Goal: Transaction & Acquisition: Book appointment/travel/reservation

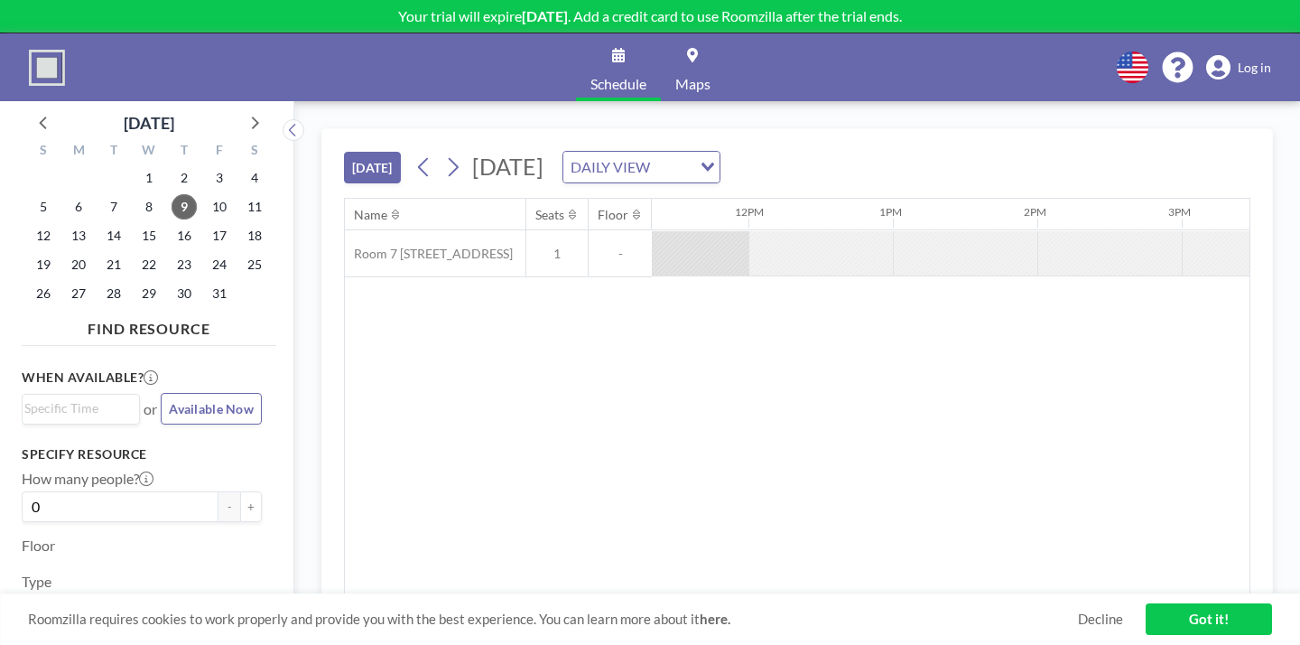
scroll to position [0, 1643]
click at [1031, 231] on div at bounding box center [1103, 253] width 144 height 44
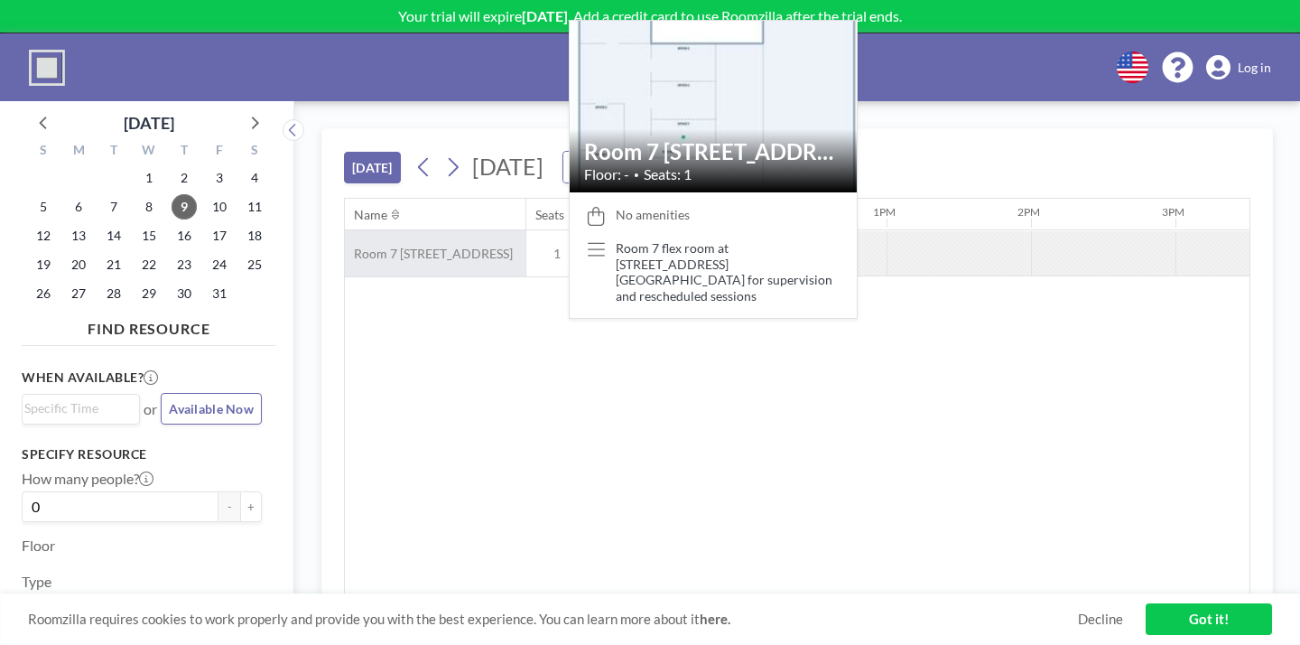
click at [391, 230] on div "Room 7 [STREET_ADDRESS]" at bounding box center [435, 253] width 181 height 46
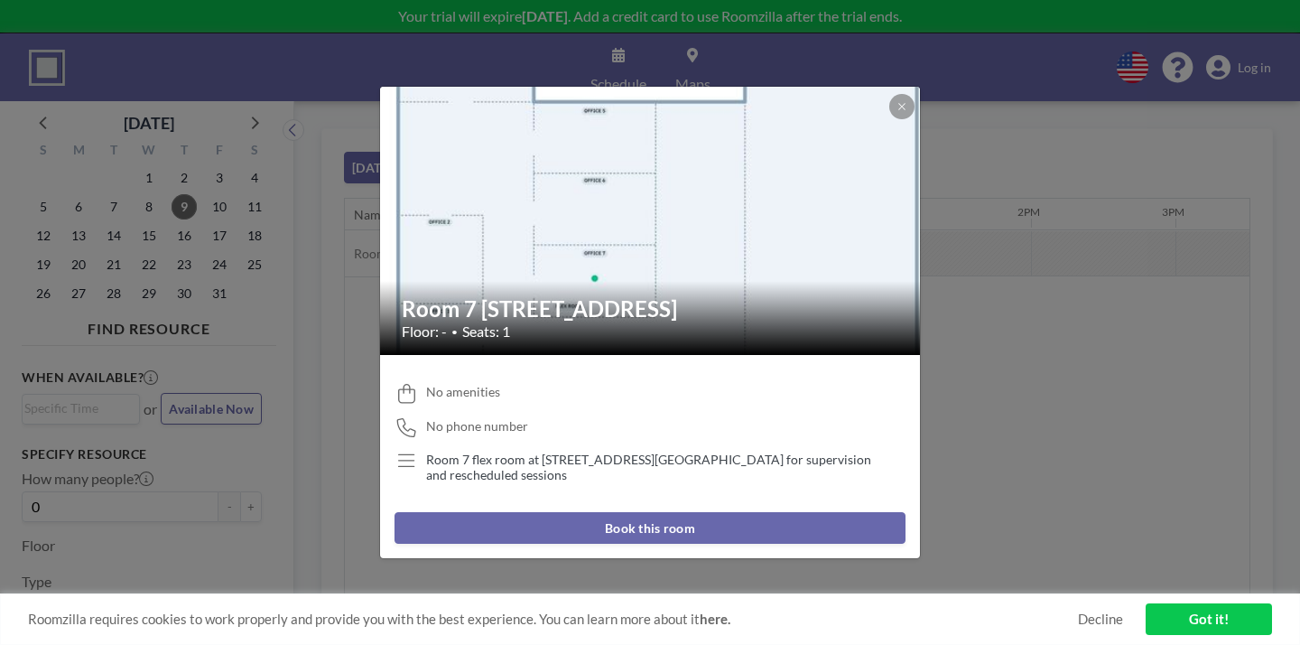
click at [605, 512] on button "Book this room" at bounding box center [650, 528] width 511 height 32
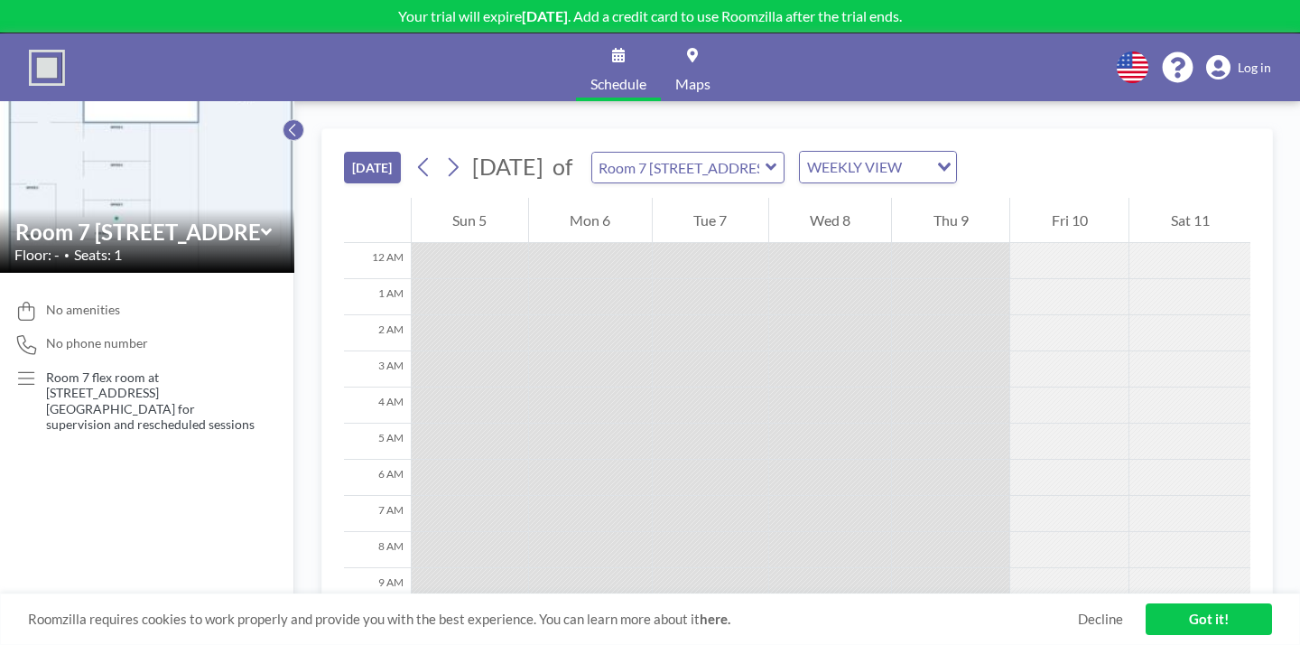
click at [287, 121] on icon at bounding box center [293, 130] width 12 height 18
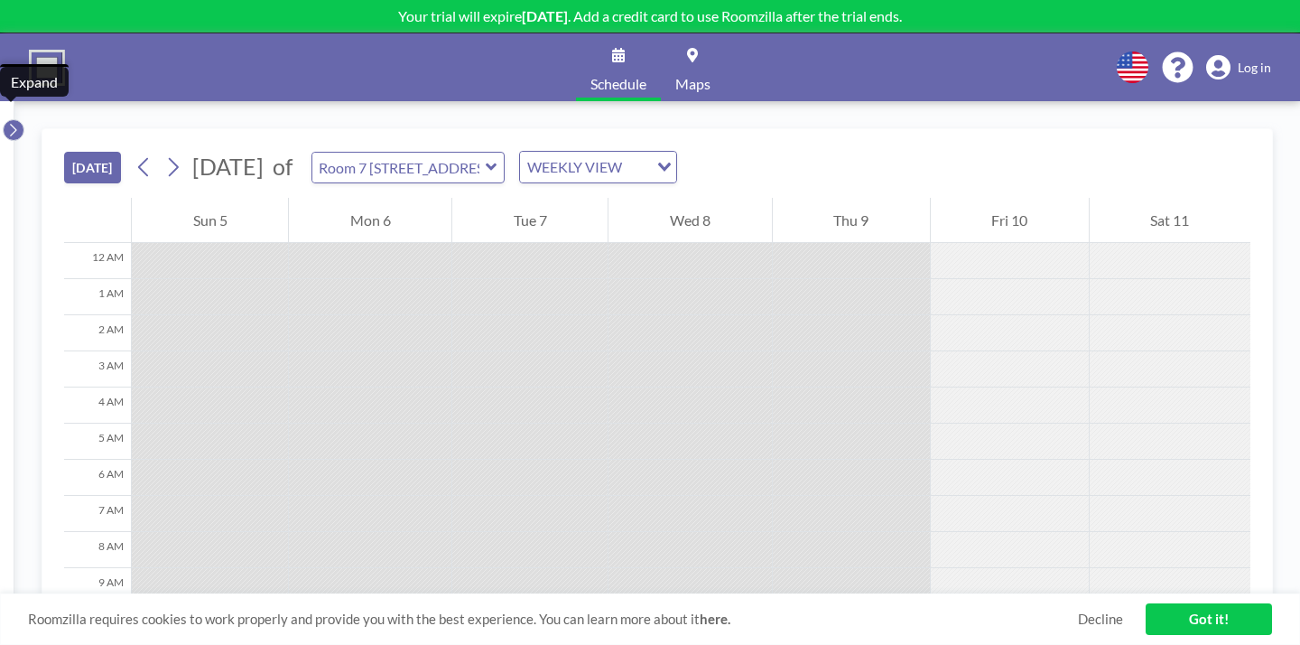
click at [13, 121] on icon at bounding box center [13, 130] width 12 height 18
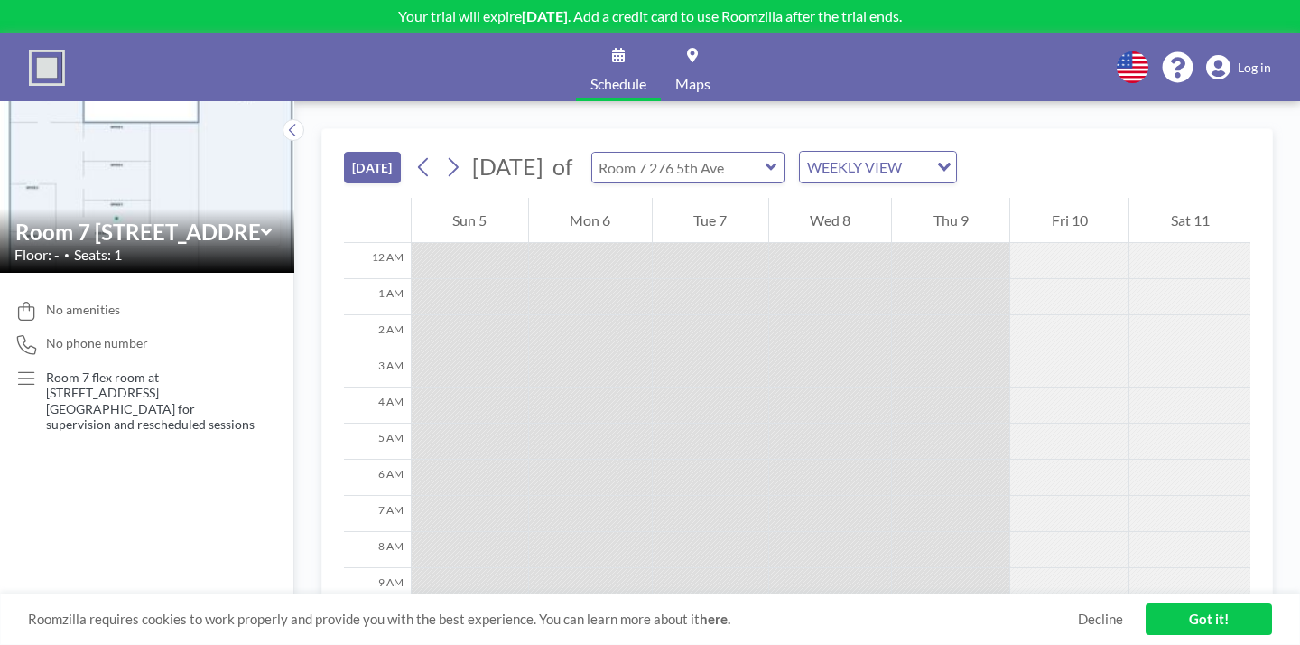
click at [670, 153] on input "text" at bounding box center [678, 168] width 173 height 30
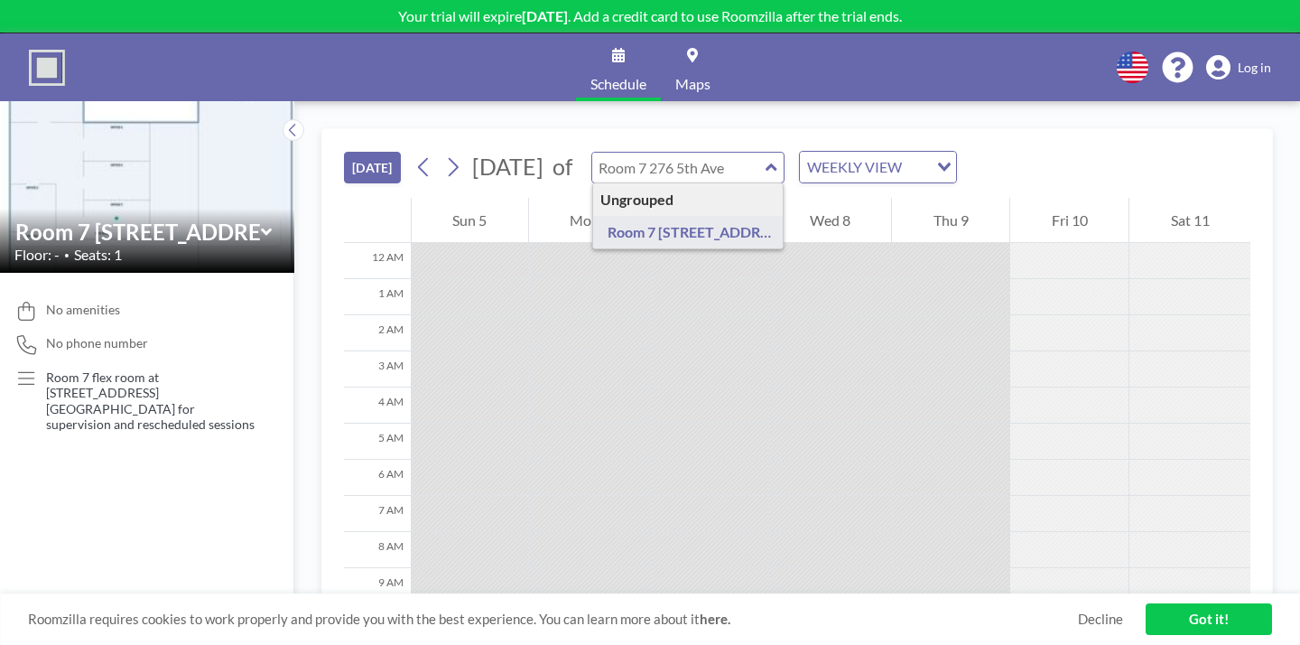
type input "Room 7 [STREET_ADDRESS]"
click at [800, 152] on div "WEEKLY VIEW" at bounding box center [864, 165] width 128 height 27
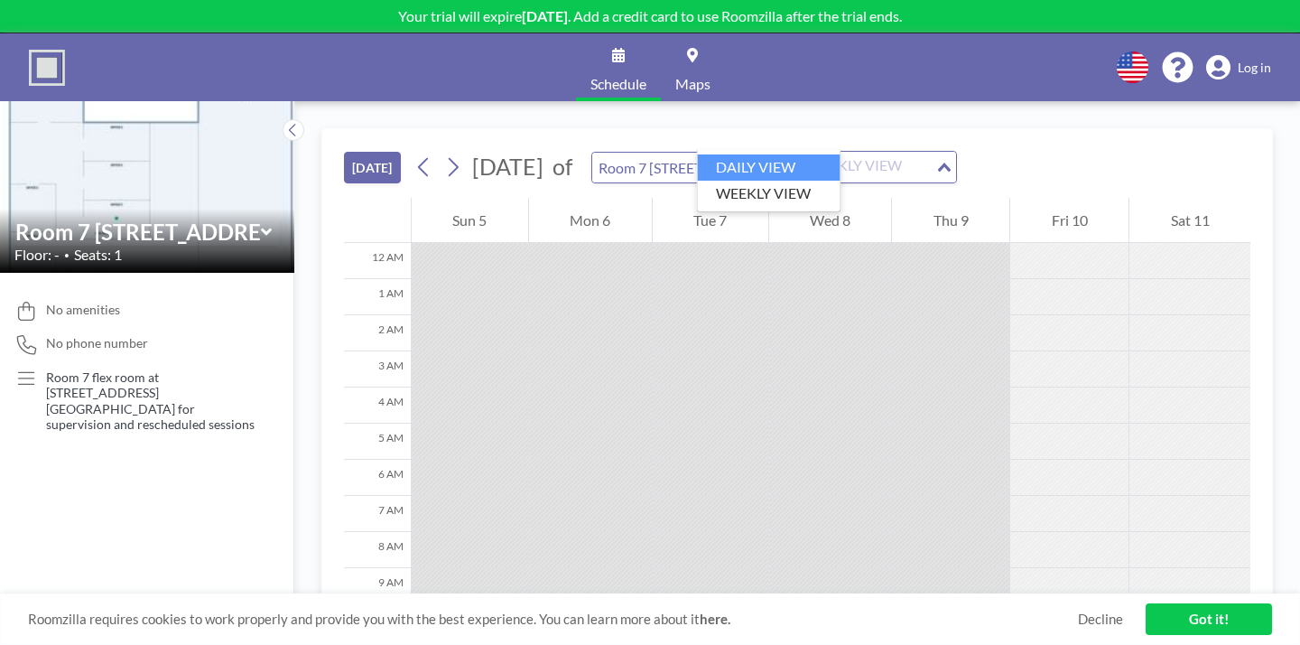
click at [752, 163] on li "DAILY VIEW" at bounding box center [769, 167] width 143 height 26
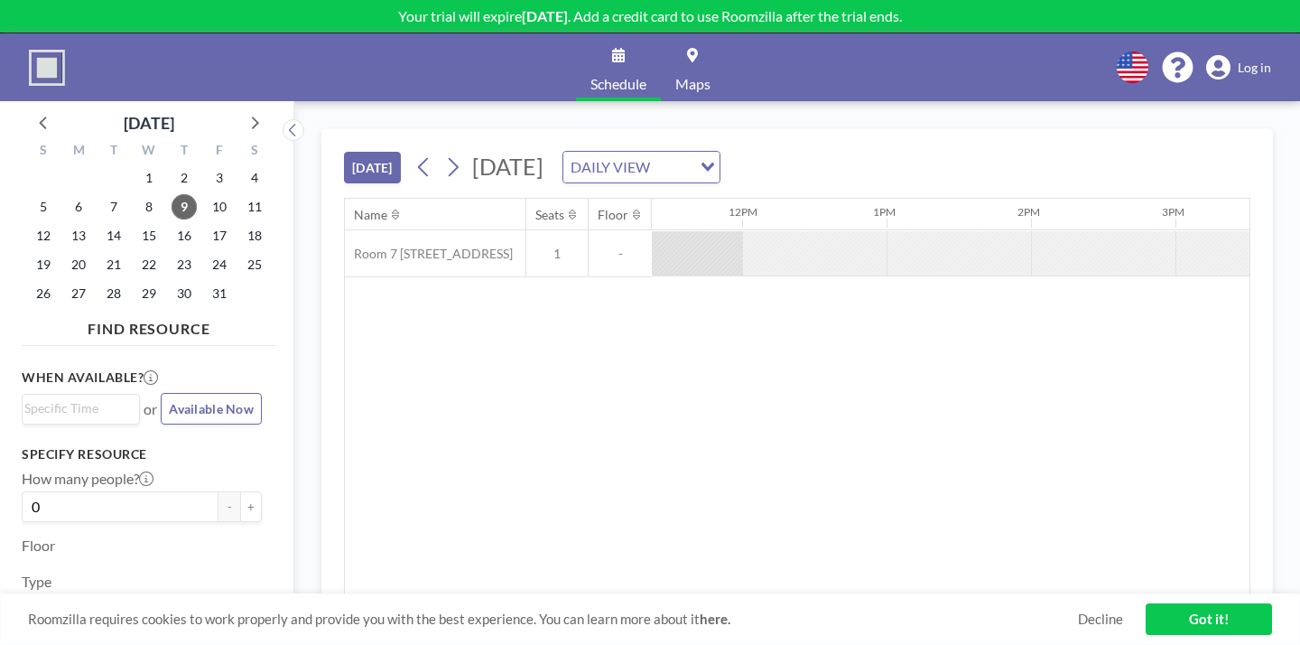
click at [861, 231] on div "Name Seats Floor 12AM 1AM 2AM 3AM 4AM 5AM 6AM 7AM 8AM 9AM 10AM 11AM 12PM 1PM 2P…" at bounding box center [797, 396] width 905 height 395
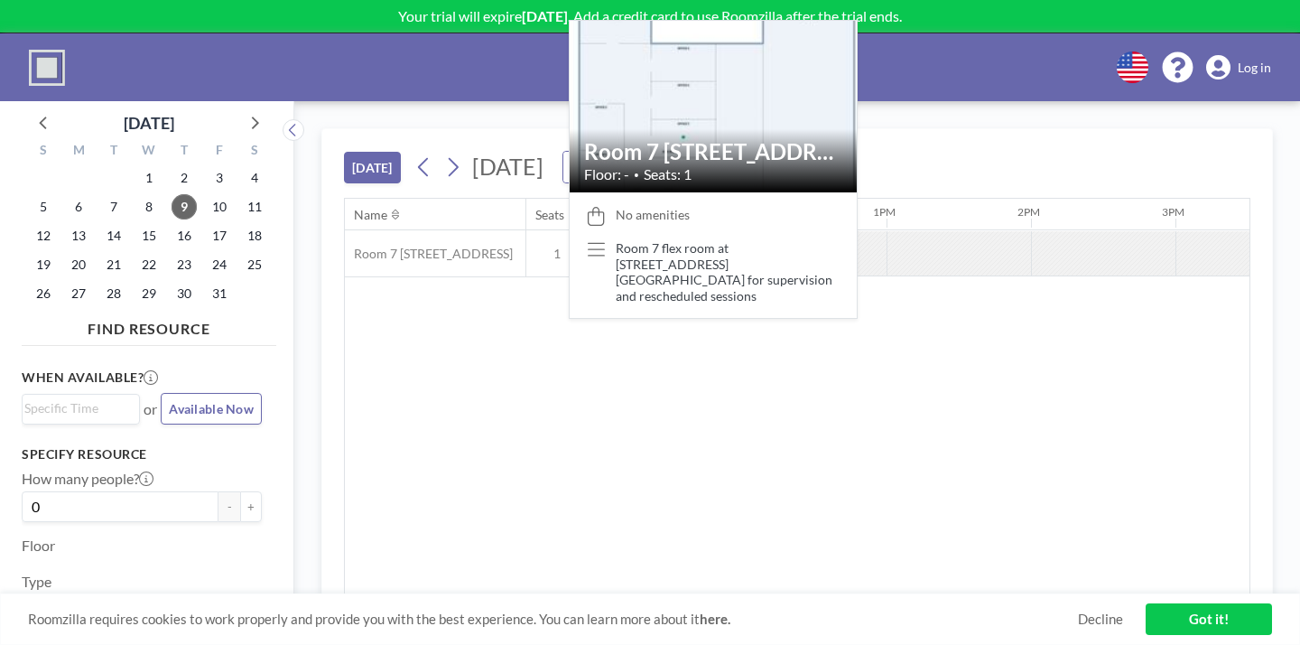
drag, startPoint x: 372, startPoint y: 209, endPoint x: 191, endPoint y: 395, distance: 258.6
click at [193, 395] on div "October 2025 S M T W T F S 28 29 30 1 2 3 4 5 6 7 8 9 10 11 12 13 14 15 16 17 1…" at bounding box center [650, 373] width 1300 height 544
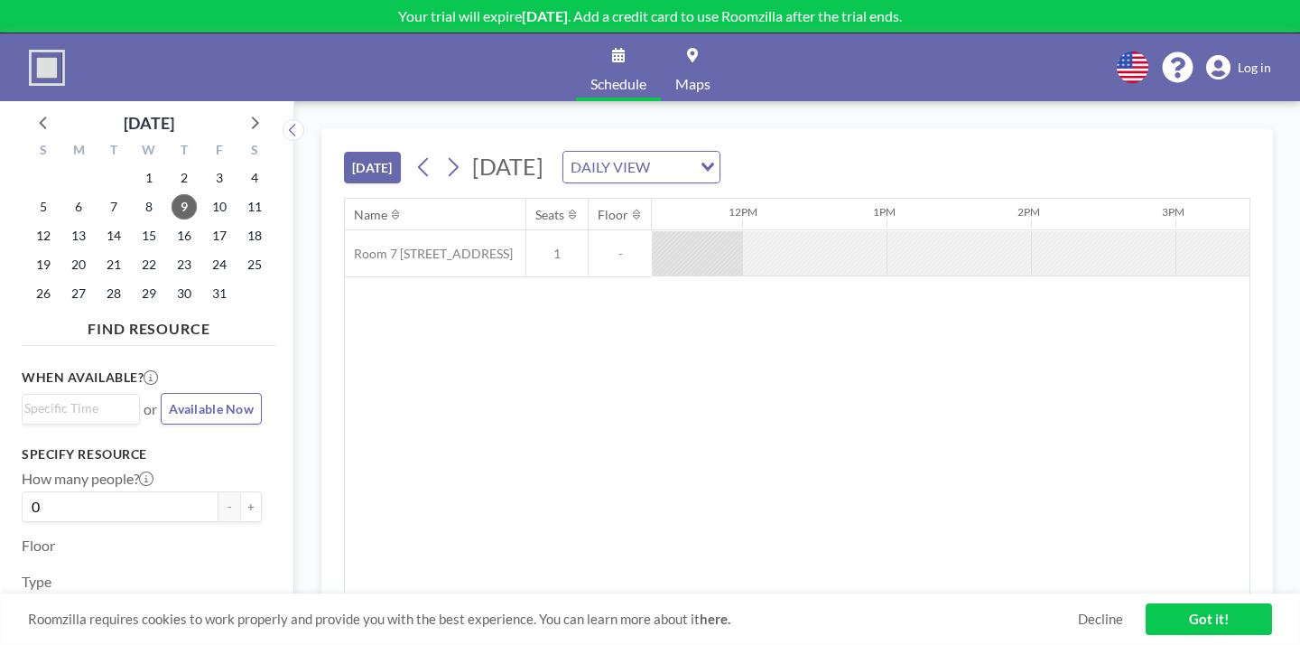
click at [174, 393] on button "Available Now" at bounding box center [211, 409] width 101 height 32
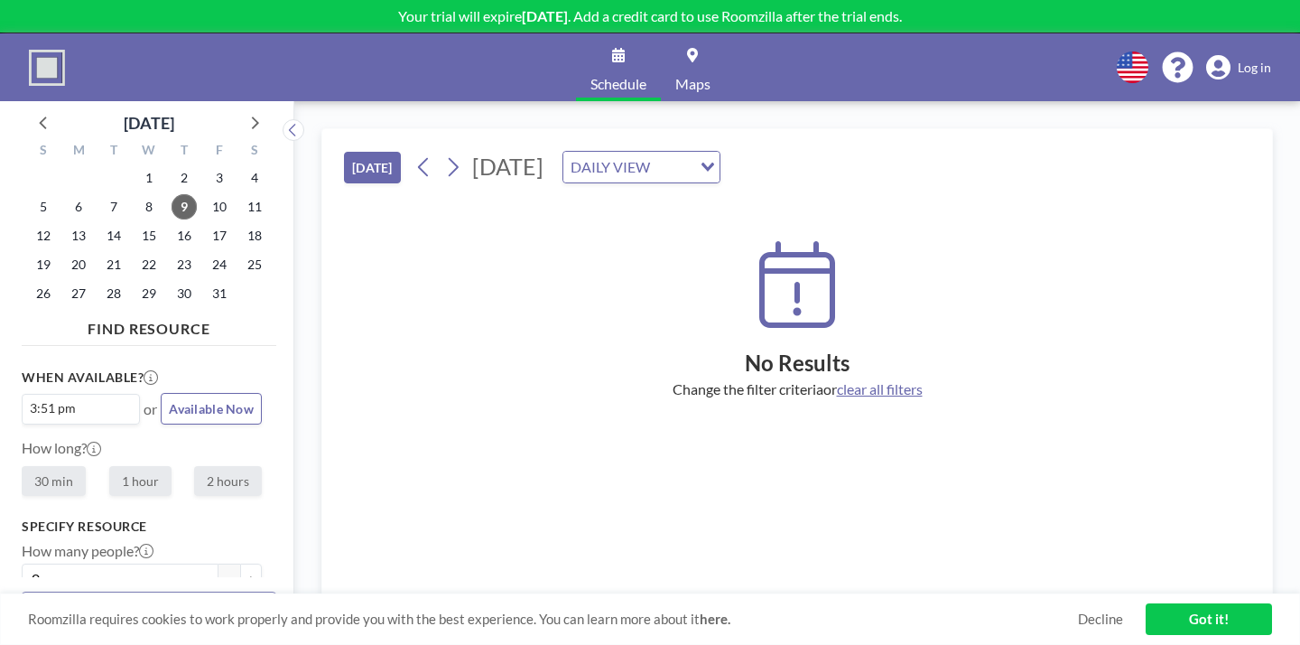
click at [119, 426] on div "When available? 3:51 pm Loading... or Available Now How long? 30 min 1 hour 2 h…" at bounding box center [149, 465] width 255 height 224
click at [118, 466] on label "1 hour" at bounding box center [140, 481] width 62 height 30
radio input "true"
click at [115, 466] on label "1 hour" at bounding box center [140, 481] width 62 height 30
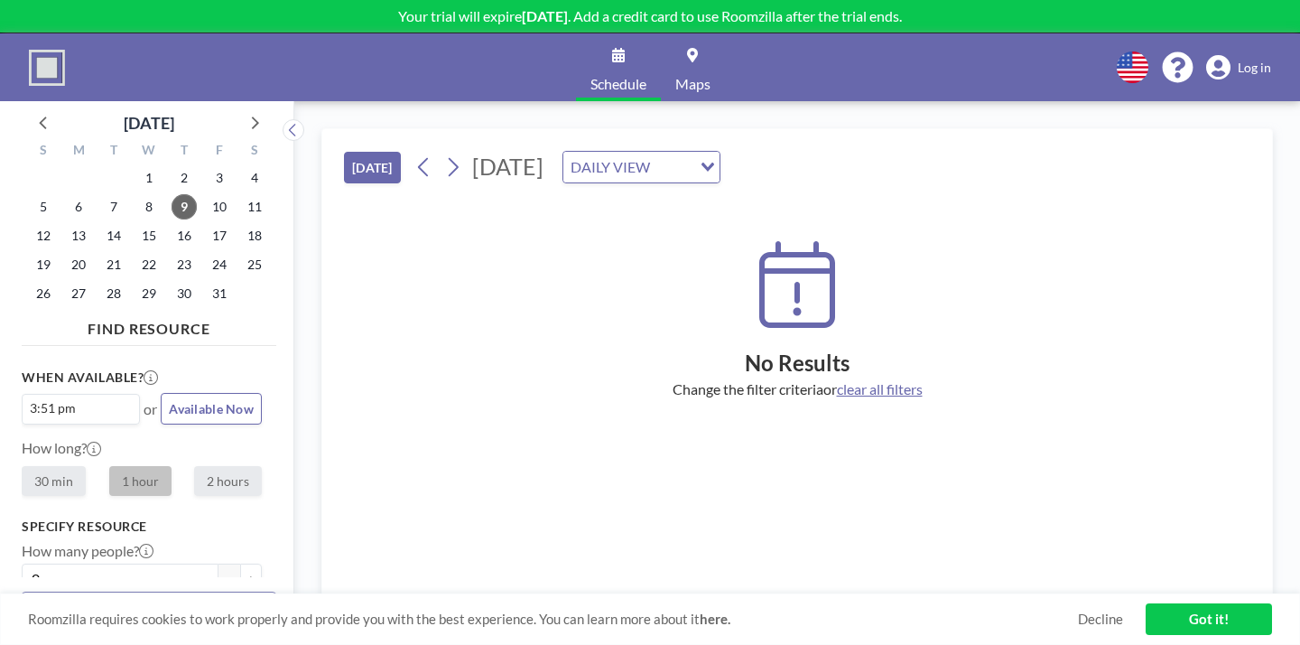
click at [415, 153] on icon at bounding box center [423, 166] width 17 height 27
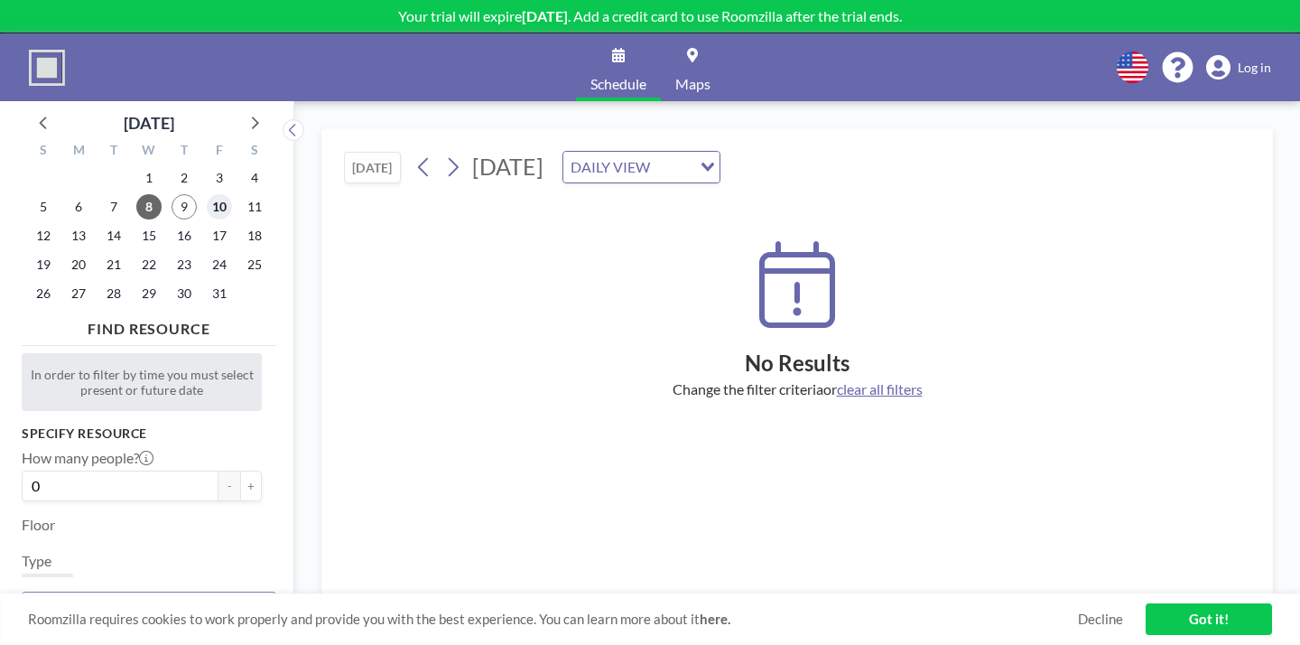
click at [207, 194] on span "10" at bounding box center [219, 206] width 25 height 25
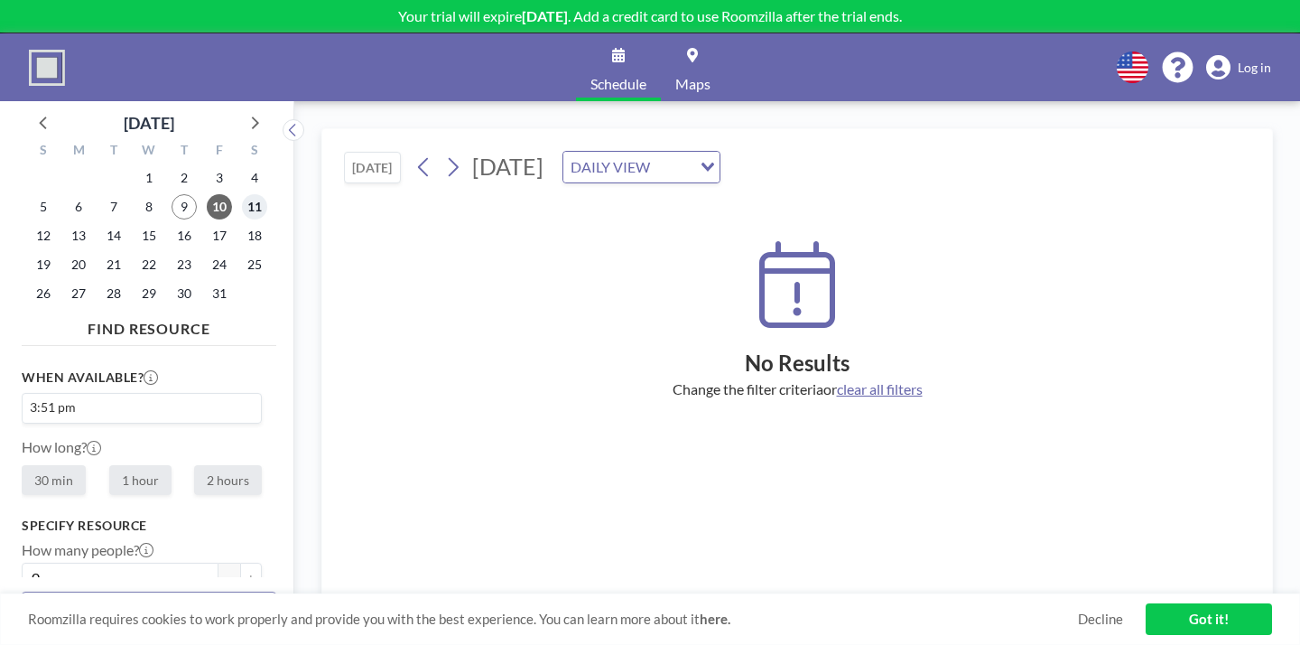
click at [242, 194] on span "11" at bounding box center [254, 206] width 25 height 25
click at [147, 397] on input "Search for option" at bounding box center [165, 408] width 171 height 22
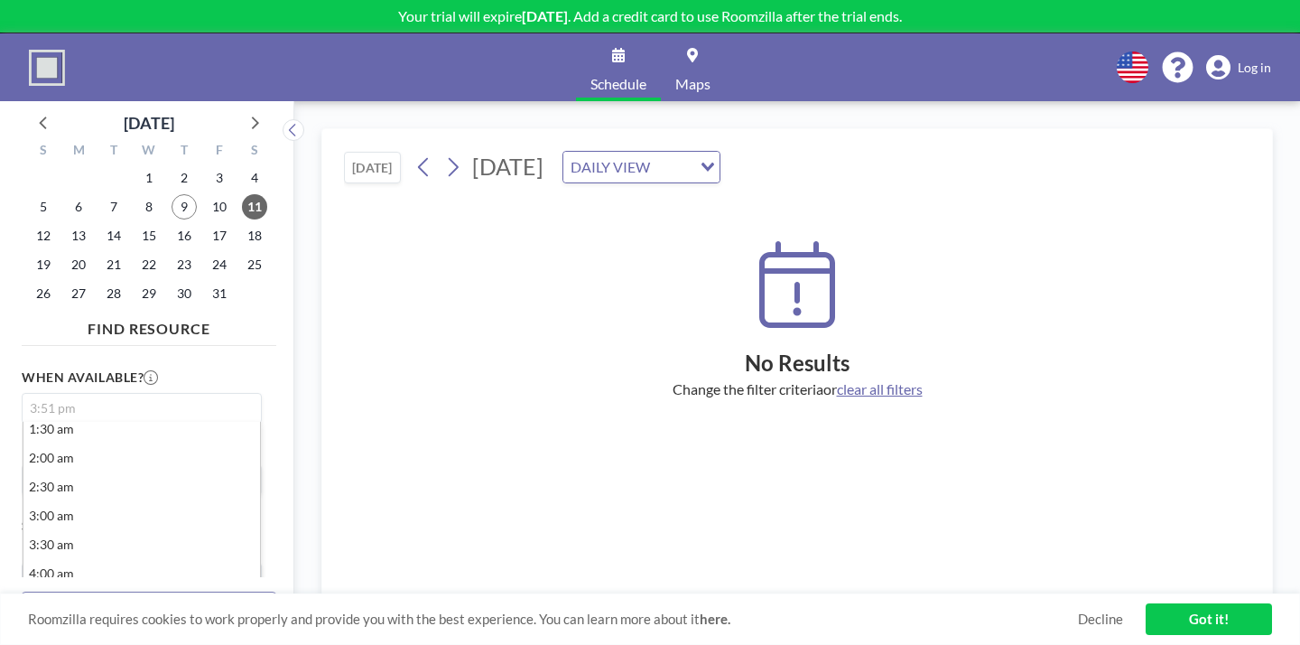
scroll to position [133, 0]
click at [116, 611] on li "5:30 am" at bounding box center [141, 625] width 237 height 29
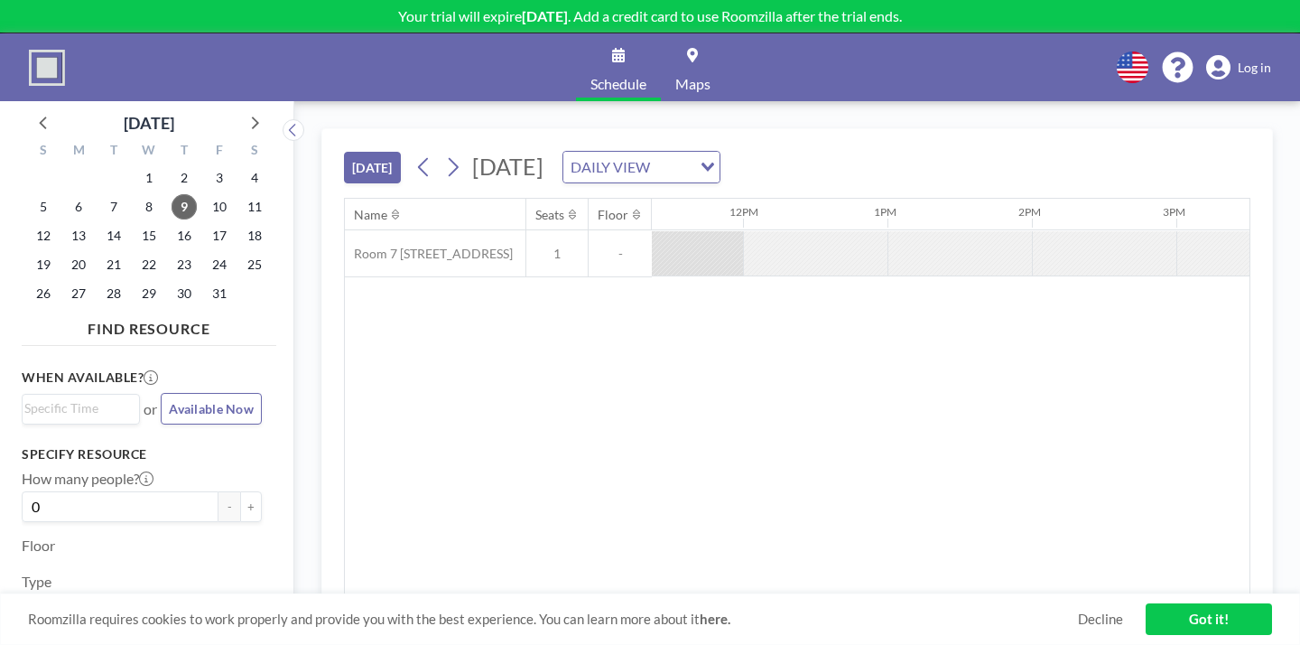
scroll to position [0, 1643]
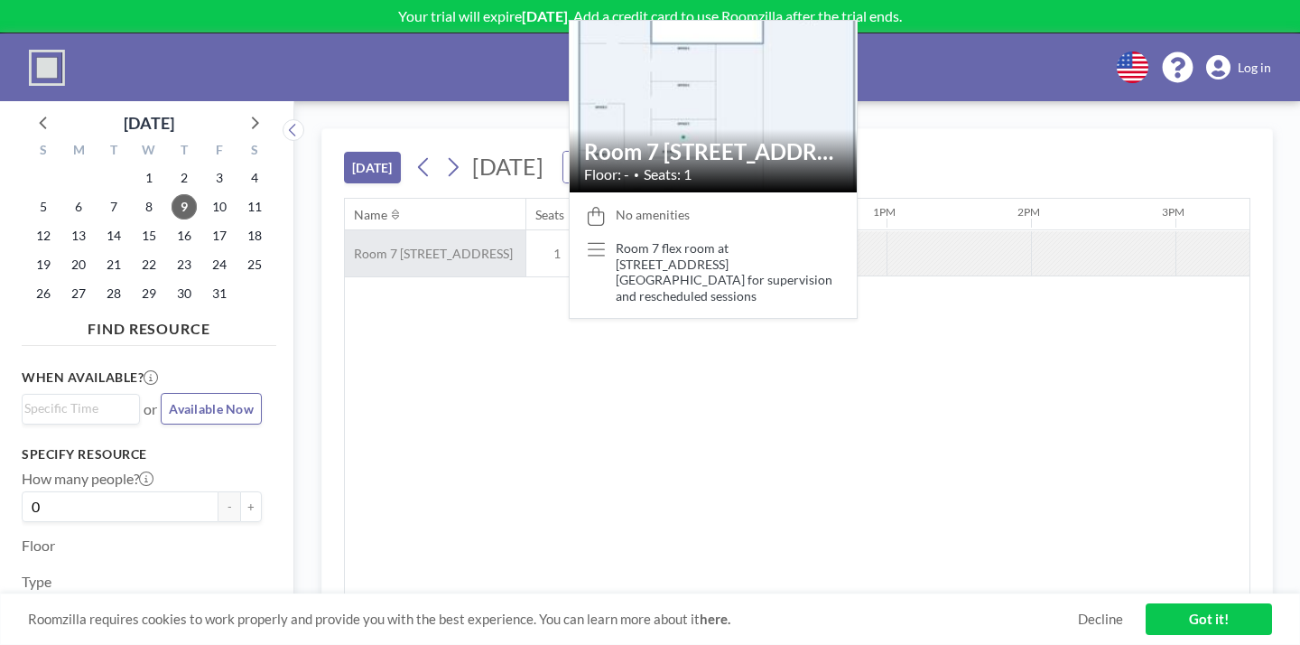
click at [345, 246] on span "Room 7 [STREET_ADDRESS]" at bounding box center [429, 254] width 168 height 16
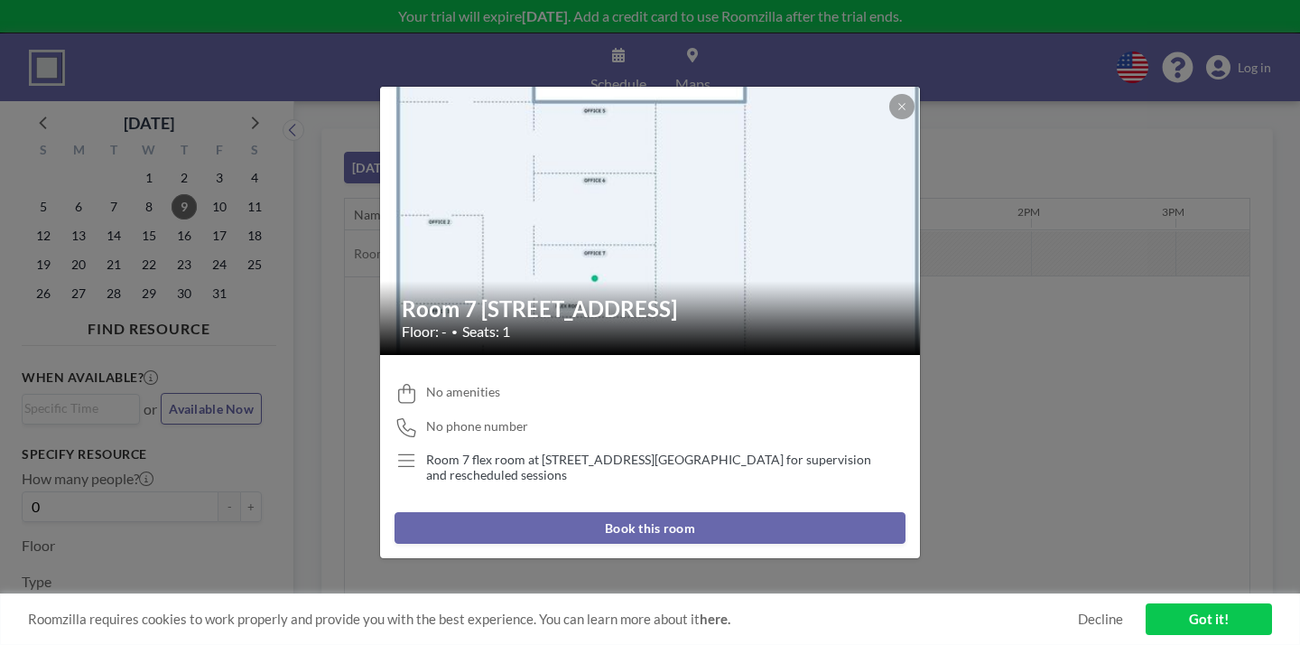
click at [539, 512] on button "Book this room" at bounding box center [650, 528] width 511 height 32
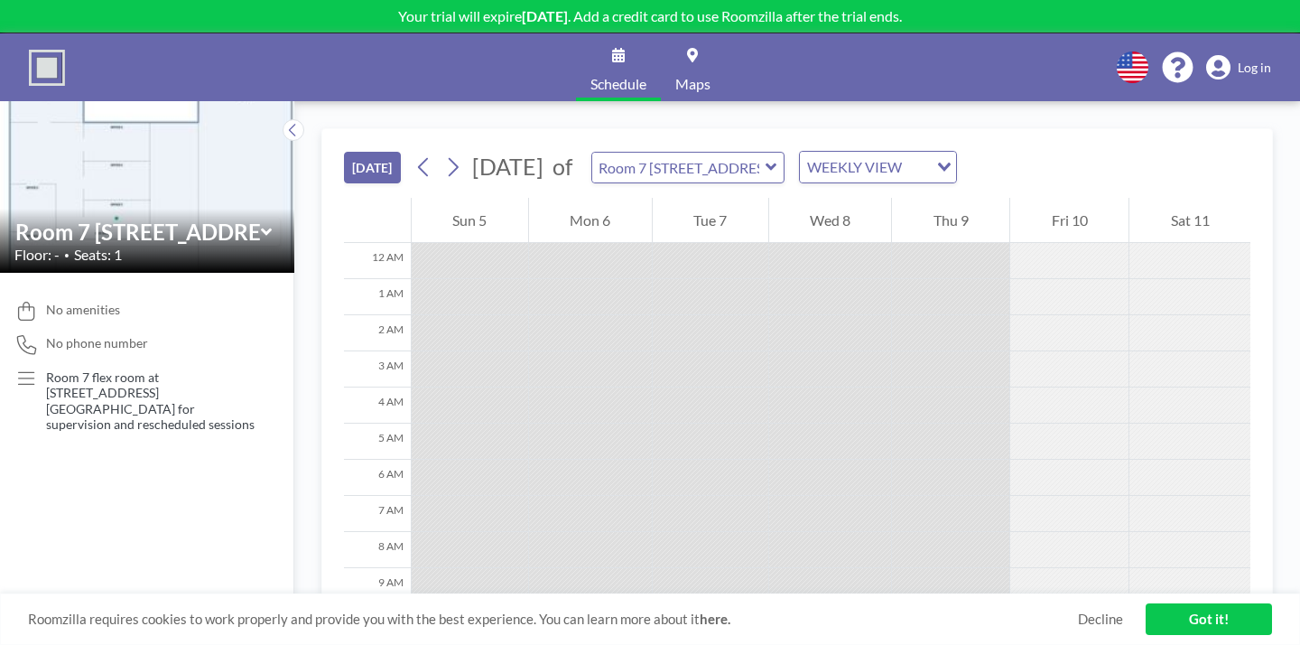
click at [786, 351] on div at bounding box center [830, 369] width 123 height 36
click at [1042, 279] on div at bounding box center [1069, 297] width 118 height 36
click at [1157, 315] on div at bounding box center [1190, 333] width 121 height 36
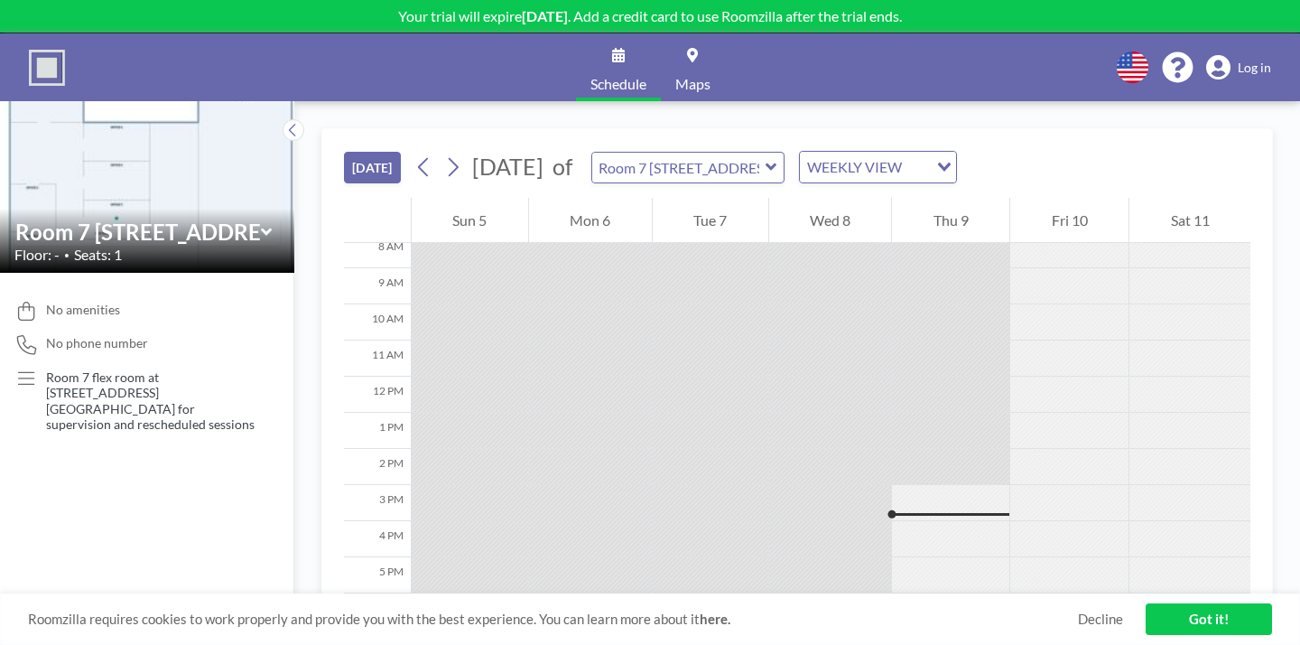
click at [962, 521] on div at bounding box center [950, 539] width 117 height 36
click at [959, 485] on div at bounding box center [950, 503] width 117 height 36
click at [665, 629] on div at bounding box center [711, 647] width 116 height 36
click at [1229, 624] on link "Got it!" at bounding box center [1209, 619] width 126 height 32
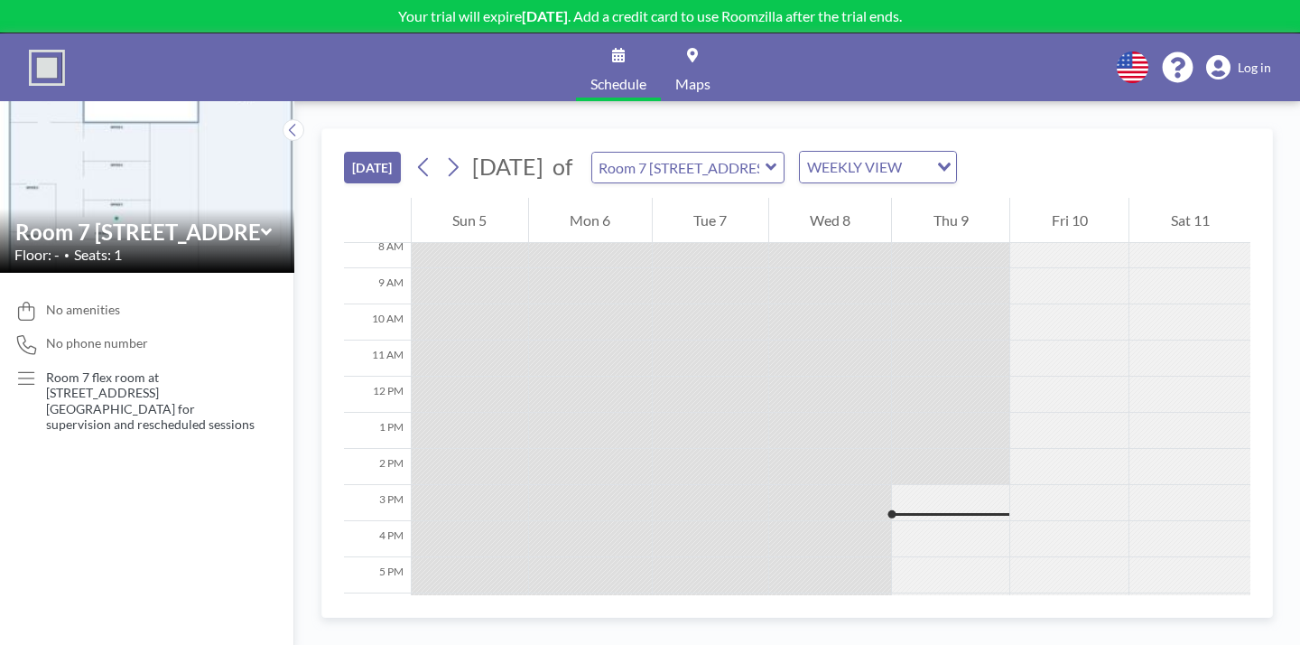
scroll to position [0, 0]
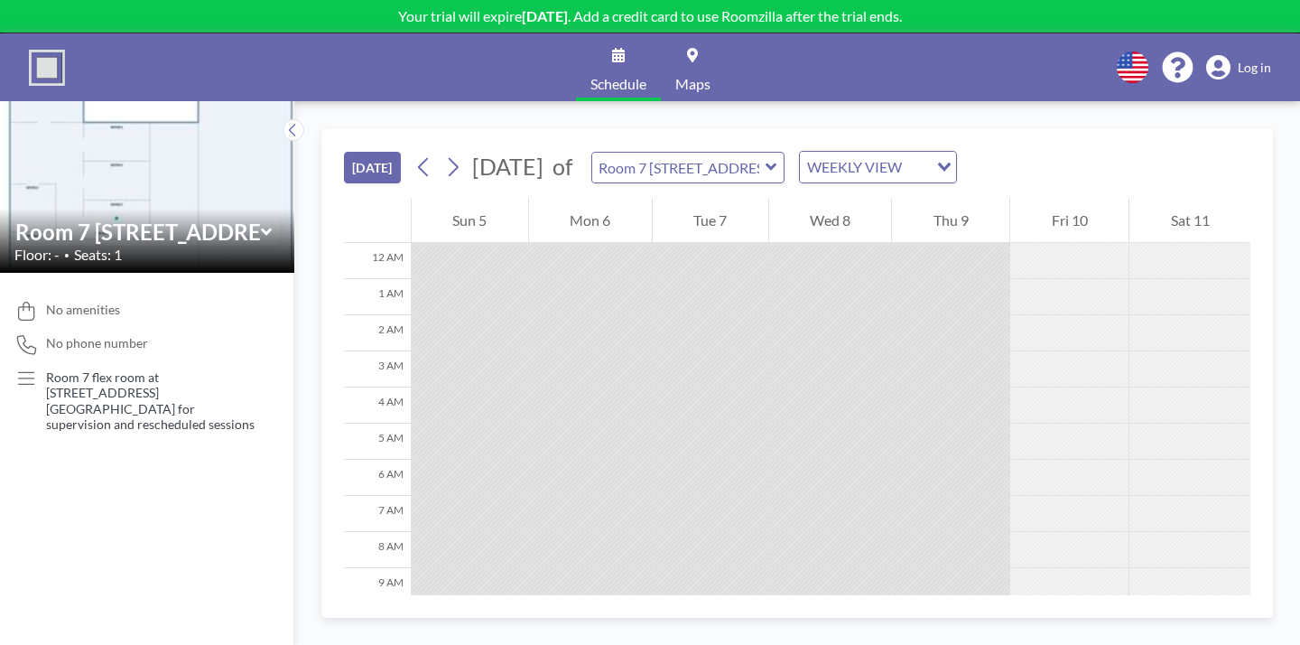
drag, startPoint x: 1042, startPoint y: 246, endPoint x: 1042, endPoint y: 369, distance: 122.8
click at [220, 218] on div "Room 7 [STREET_ADDRESS]" at bounding box center [146, 232] width 265 height 28
click at [261, 223] on icon at bounding box center [267, 232] width 12 height 18
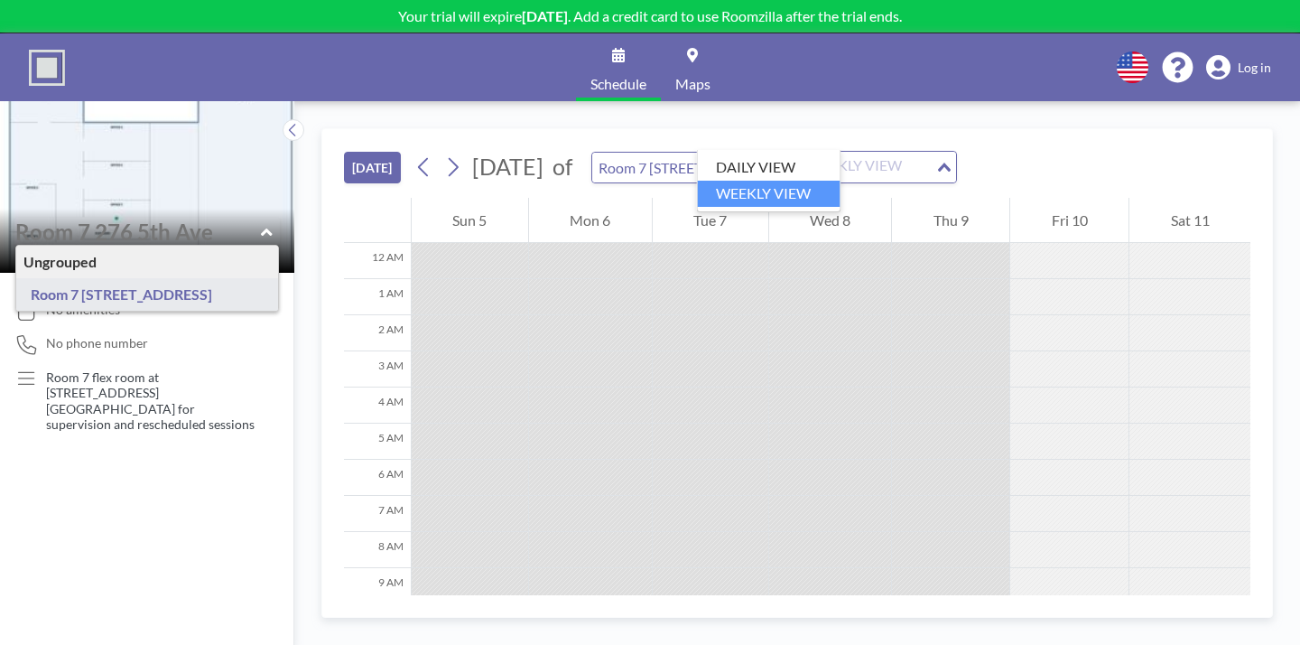
click at [800, 152] on div "WEEKLY VIEW" at bounding box center [867, 165] width 135 height 27
click at [636, 153] on div "TODAY October 2025 of Room 7 276 5th Ave WEEKLY VIEW Loading..." at bounding box center [797, 163] width 907 height 69
click at [636, 153] on input "text" at bounding box center [678, 168] width 173 height 30
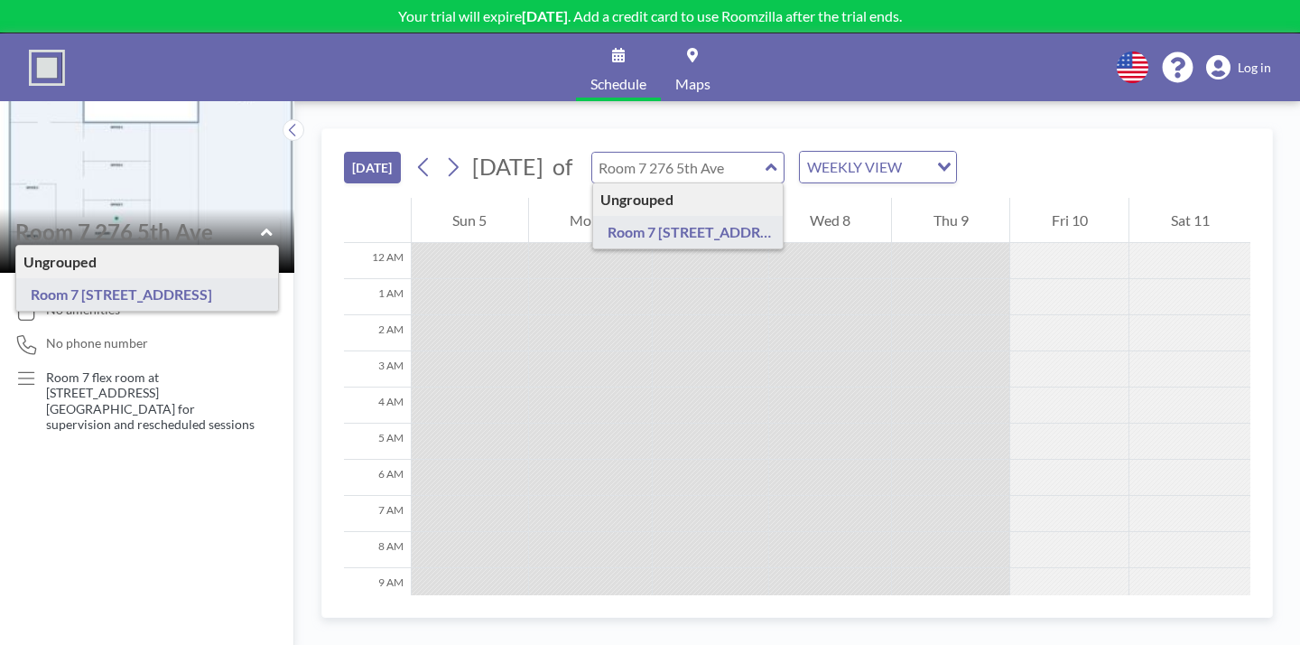
type input "Room 7 [STREET_ADDRESS]"
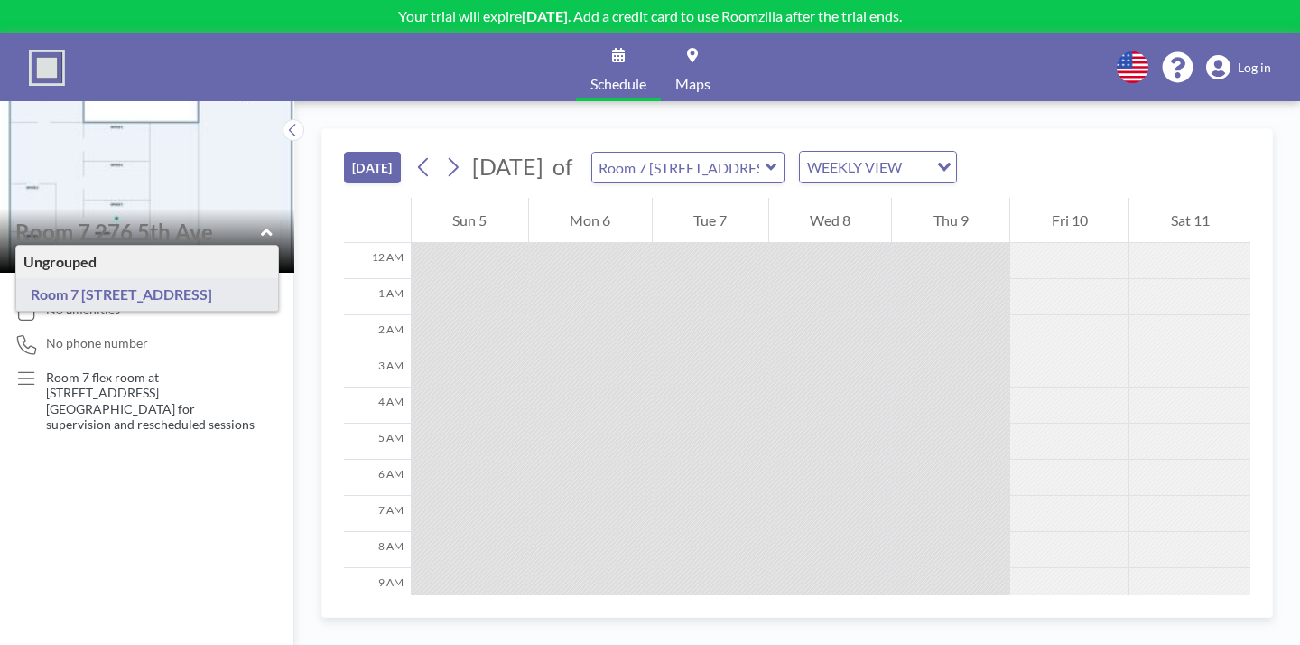
click at [163, 371] on div "No amenities No phone number Room 7 flex room at 276 5th Avenue Office for supe…" at bounding box center [147, 459] width 294 height 372
click at [22, 369] on icon at bounding box center [26, 378] width 24 height 19
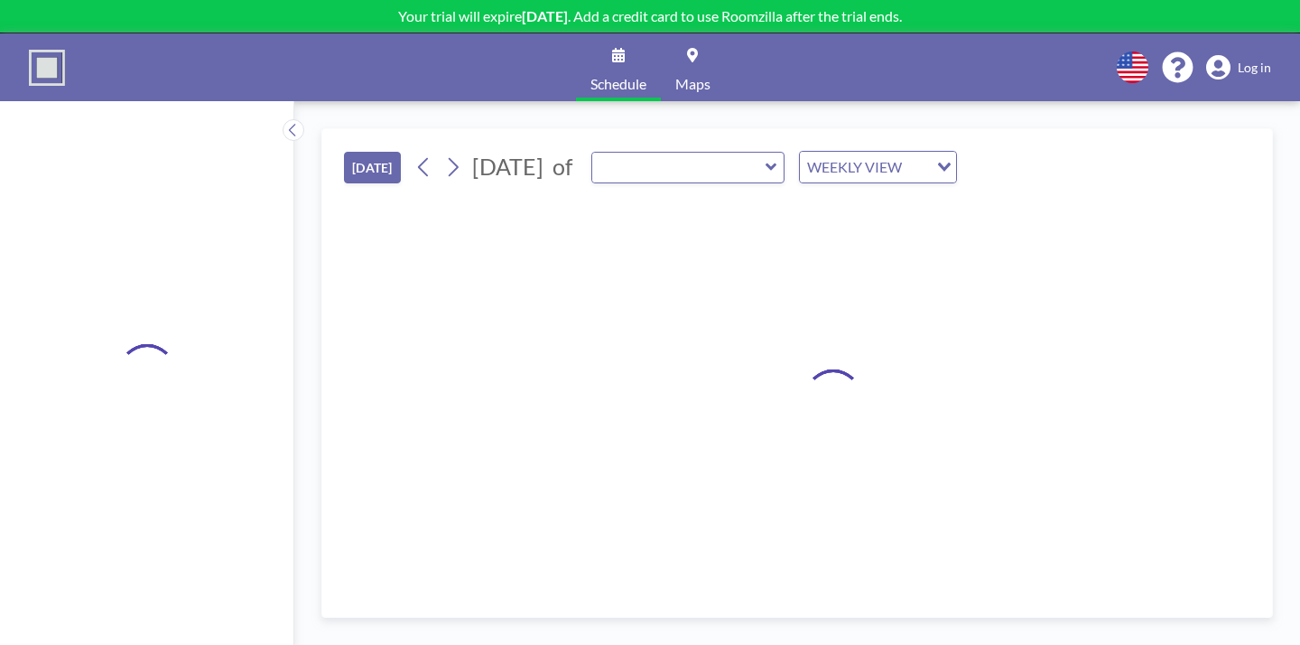
type input "Room 7 [STREET_ADDRESS]"
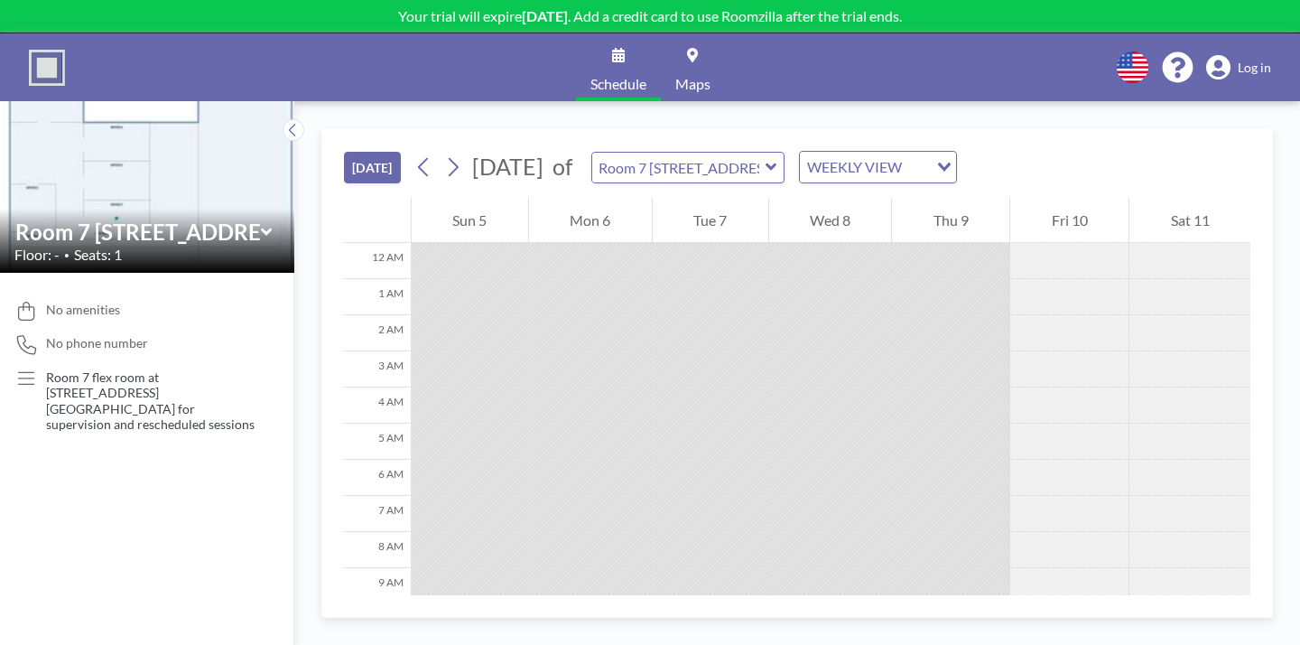
click at [138, 273] on div "No amenities No phone number Room 7 flex room at 276 5th Avenue Office for supe…" at bounding box center [147, 459] width 294 height 372
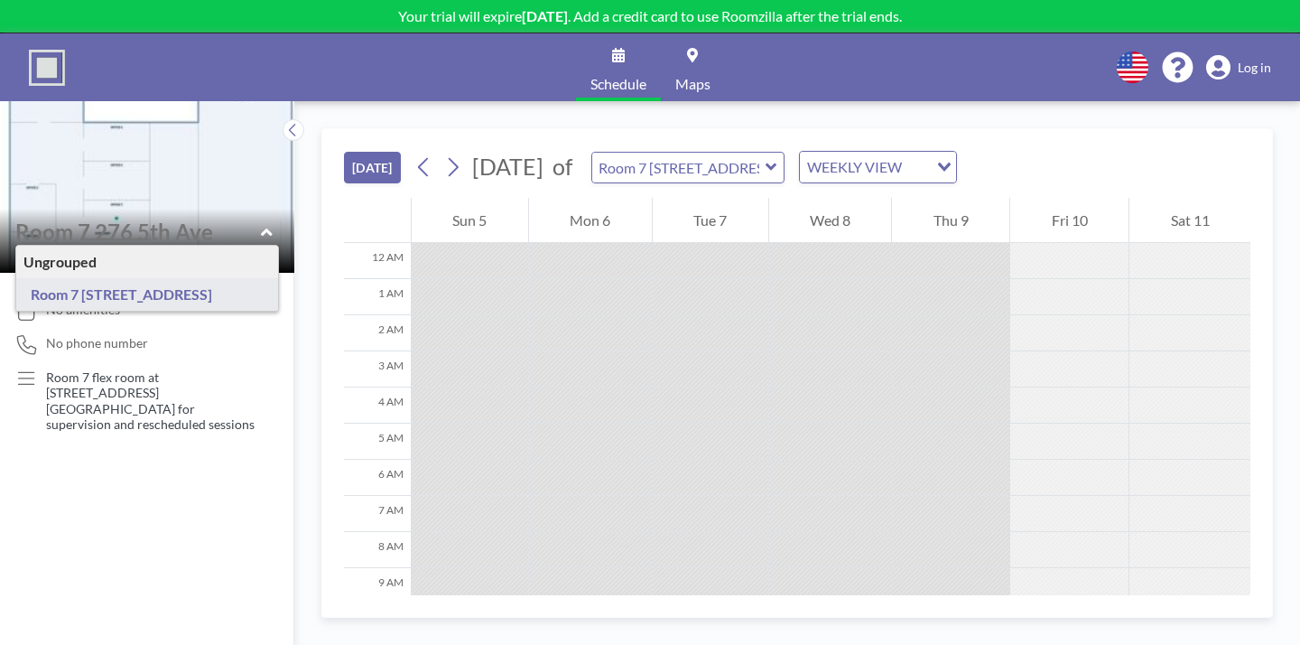
click at [159, 218] on input "text" at bounding box center [138, 231] width 246 height 26
type input "Room 7 [STREET_ADDRESS]"
click at [341, 101] on div "TODAY October 2025 of Room 7 276 5th Ave WEEKLY VIEW Loading... 12 AM 1 AM 2 AM…" at bounding box center [797, 373] width 1006 height 544
click at [128, 218] on input "text" at bounding box center [138, 231] width 246 height 26
type input "Room 7 [STREET_ADDRESS]"
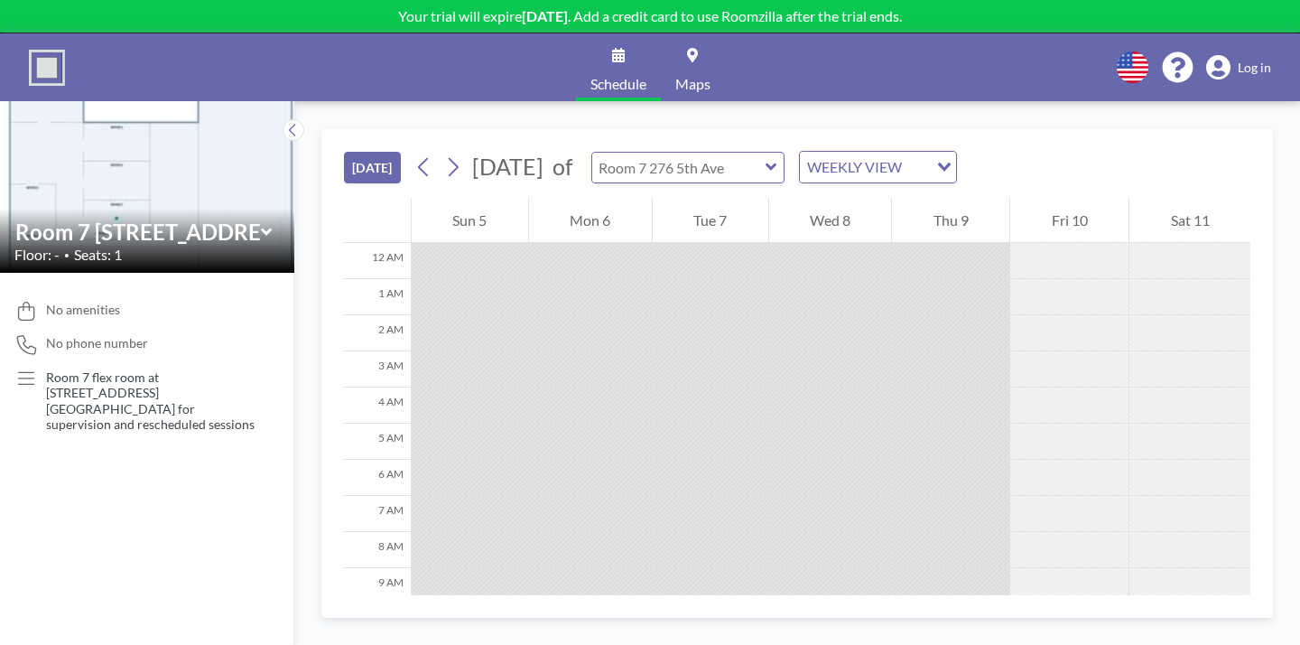
click at [628, 153] on input "text" at bounding box center [678, 168] width 173 height 30
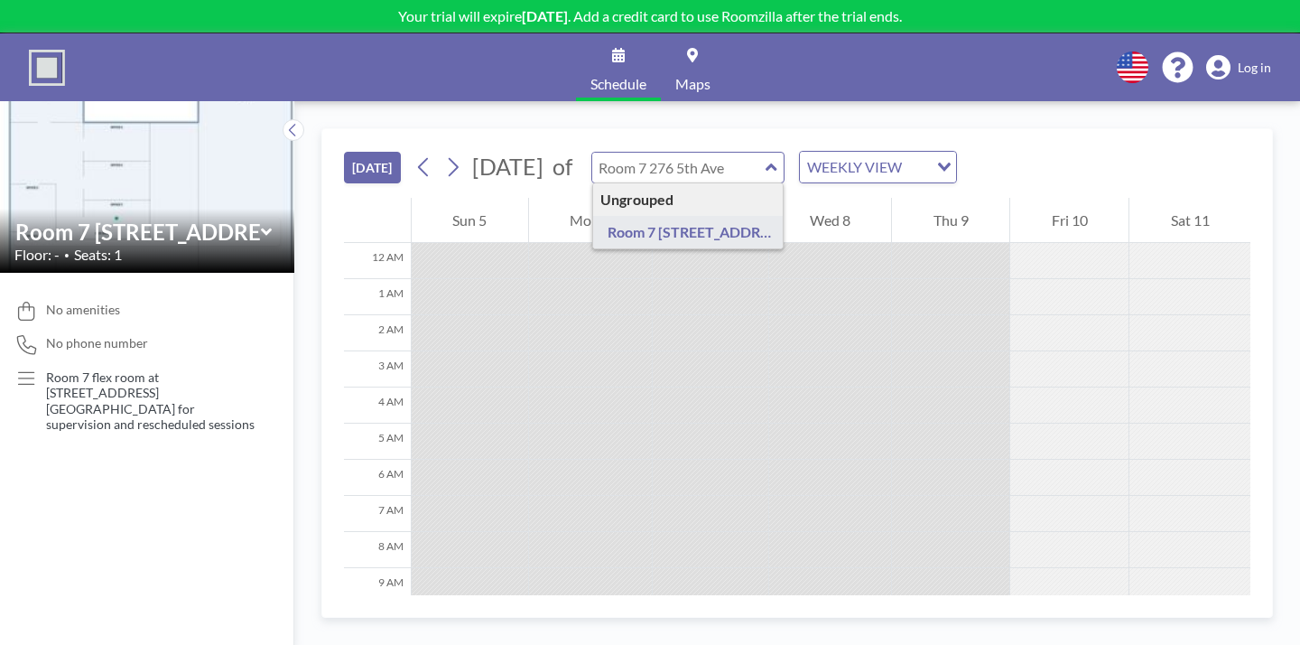
type input "Room 7 [STREET_ADDRESS]"
click at [907, 155] on input "Search for option" at bounding box center [916, 166] width 19 height 23
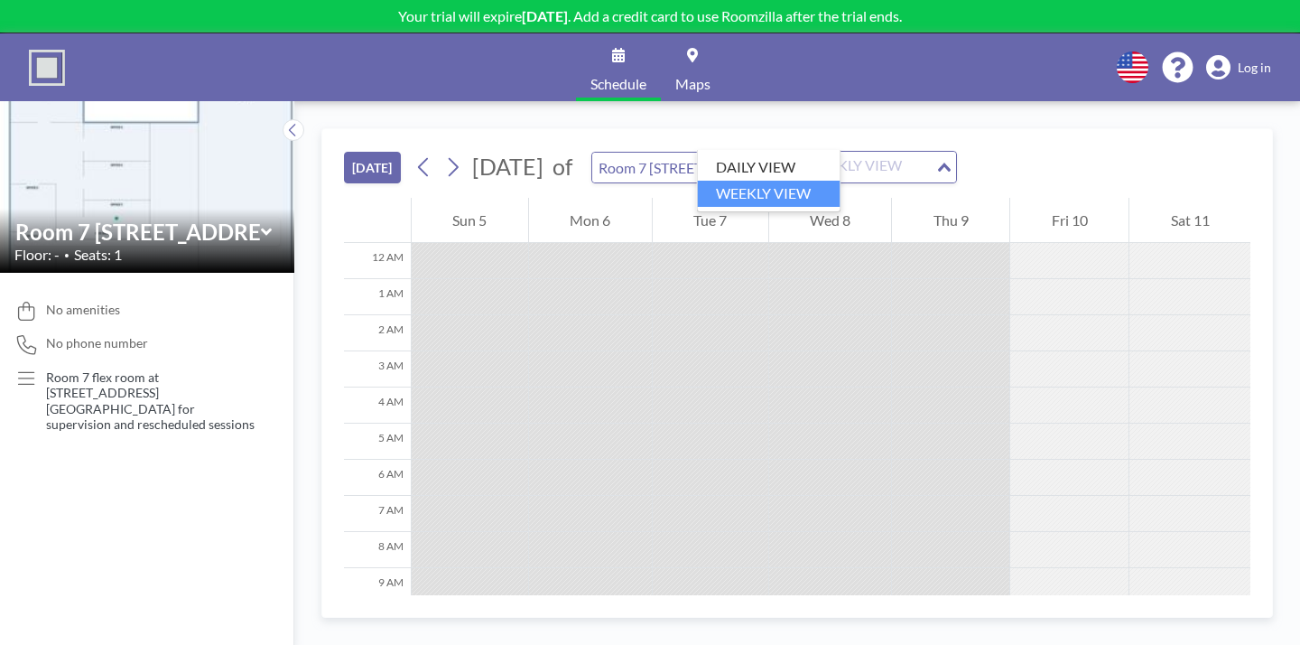
click at [786, 188] on li "WEEKLY VIEW" at bounding box center [769, 194] width 143 height 26
click at [831, 198] on div "Wed 8" at bounding box center [830, 220] width 123 height 45
drag, startPoint x: 587, startPoint y: 344, endPoint x: 615, endPoint y: 514, distance: 172.0
click at [615, 515] on div "12 AM 1 AM 2 AM 3 AM 4 AM 5 AM 6 AM 7 AM 8 AM 9 AM 10 AM 11 AM 12 PM 1 PM 2 PM …" at bounding box center [797, 654] width 907 height 912
click at [529, 315] on div at bounding box center [590, 333] width 123 height 36
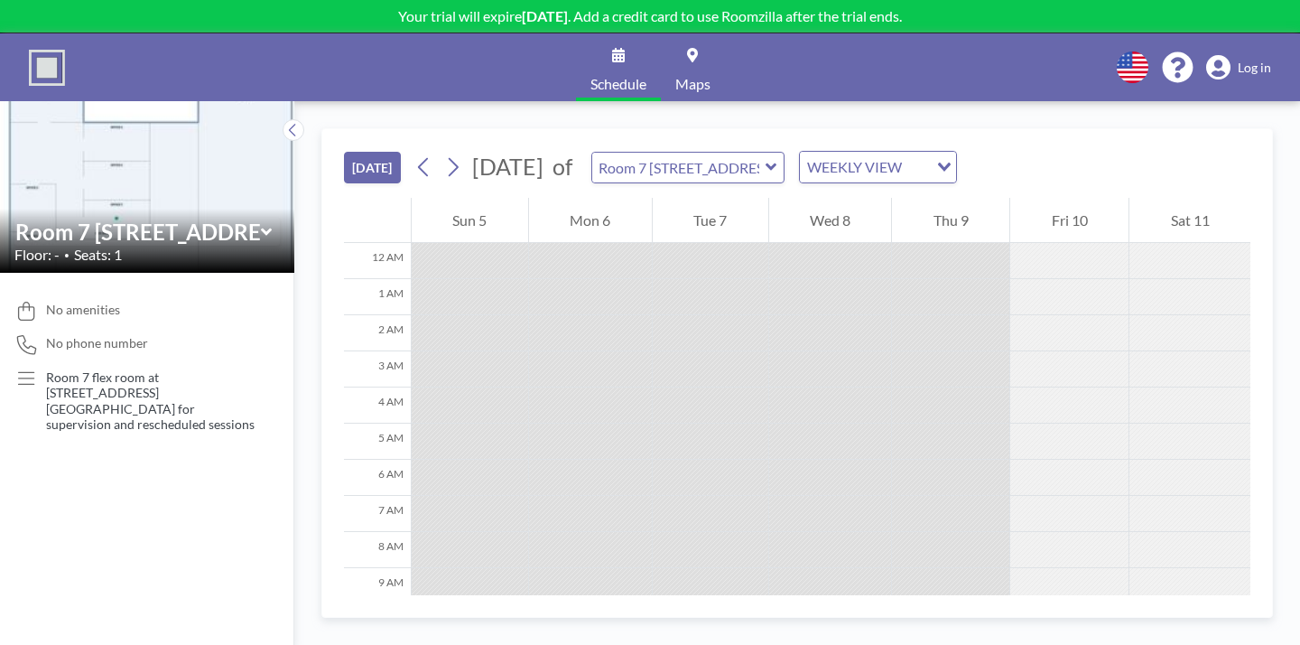
click at [344, 152] on button "[DATE]" at bounding box center [372, 168] width 57 height 32
click at [51, 58] on img at bounding box center [47, 68] width 36 height 36
click at [50, 57] on img at bounding box center [47, 68] width 36 height 36
click at [283, 119] on button at bounding box center [294, 130] width 22 height 22
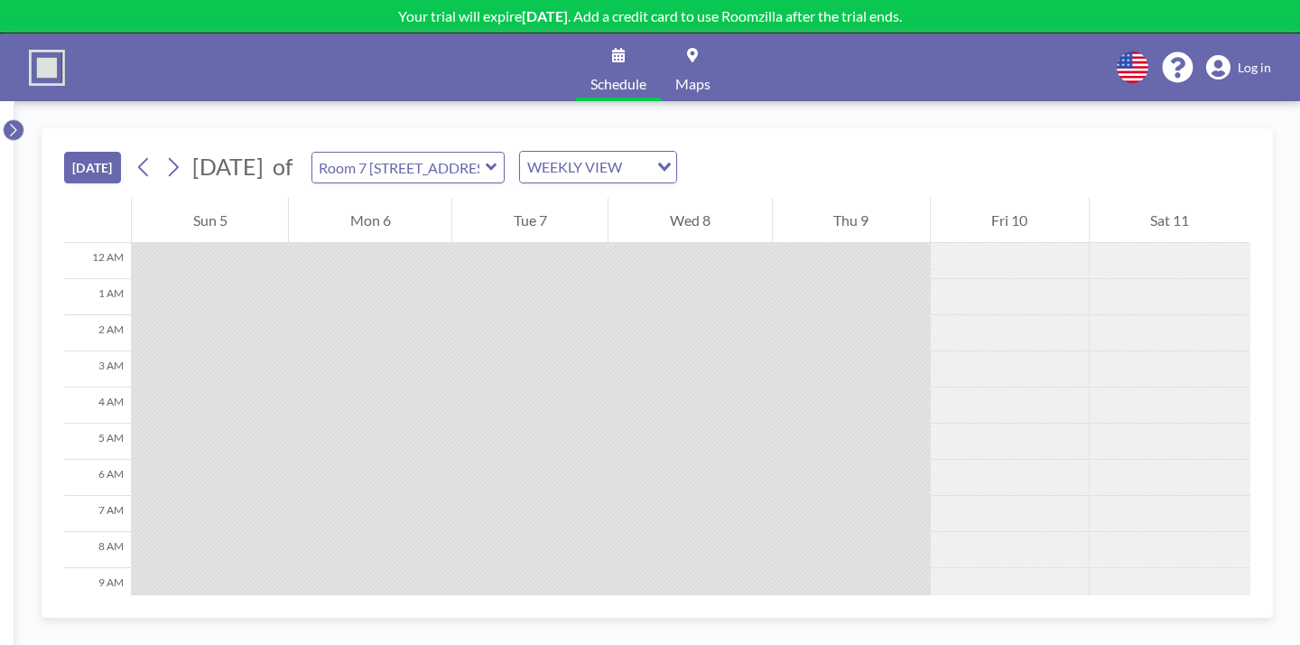
click at [13, 121] on icon at bounding box center [13, 130] width 12 height 18
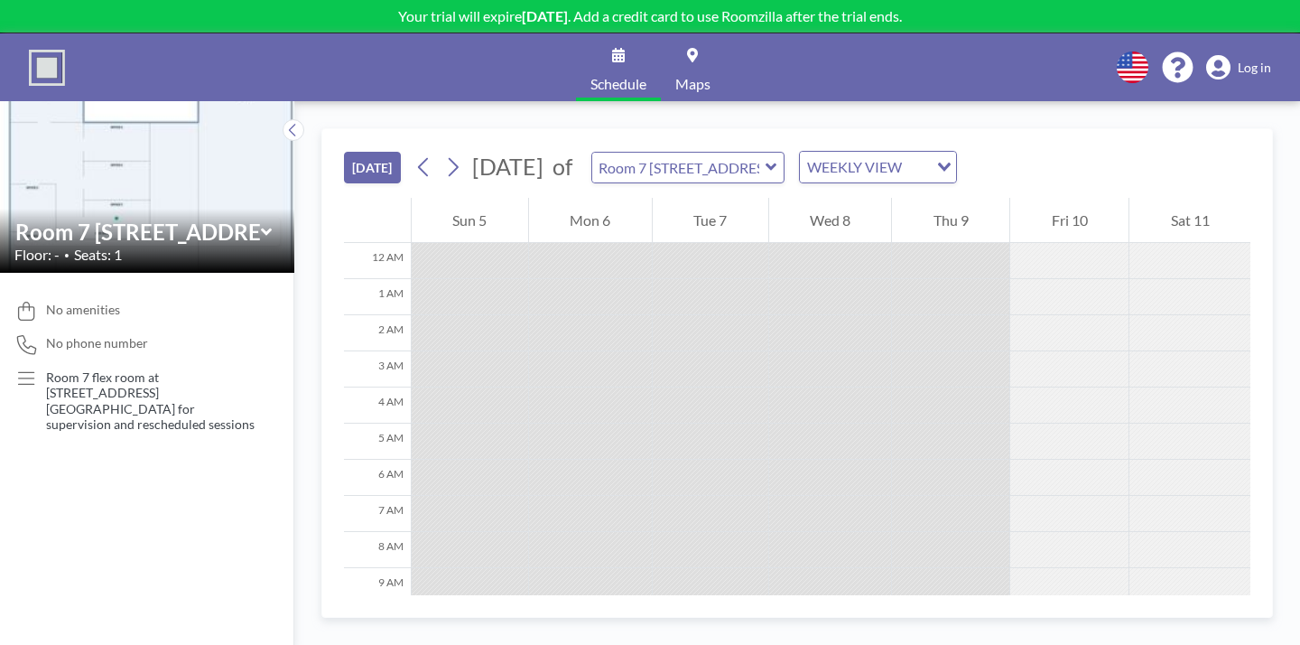
click at [51, 158] on img at bounding box center [147, 187] width 294 height 222
click at [260, 228] on icon at bounding box center [265, 231] width 11 height 7
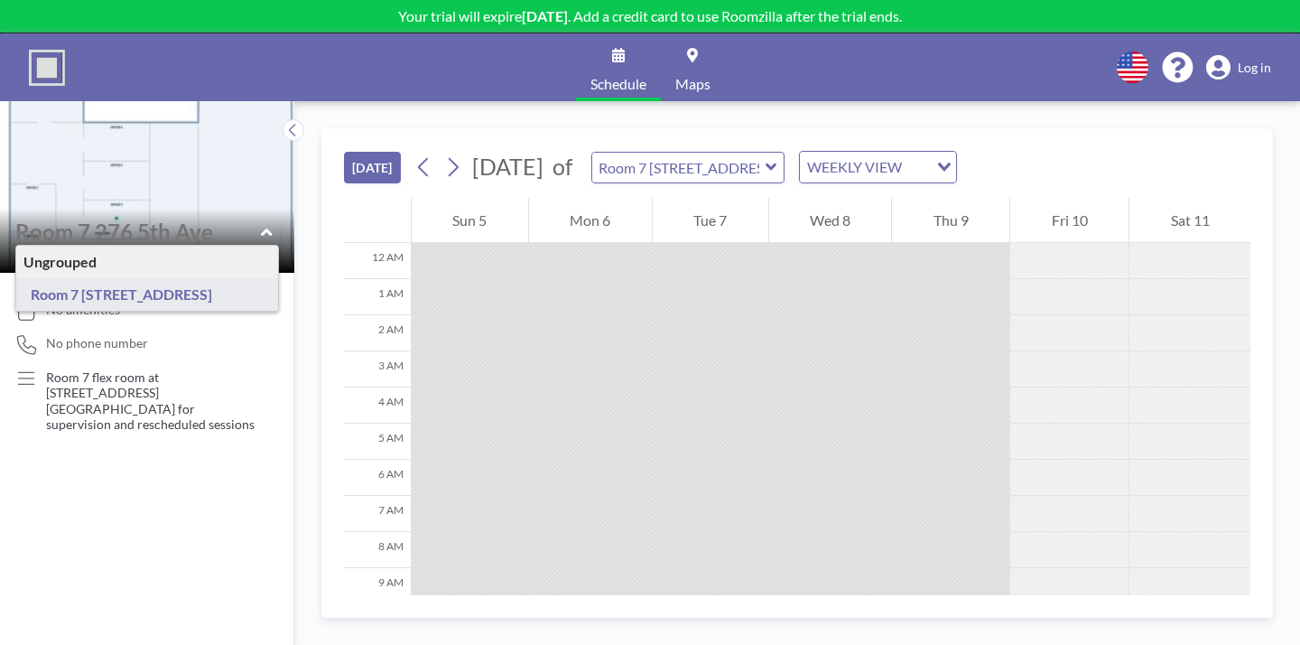
type input "Room 7 [STREET_ADDRESS]"
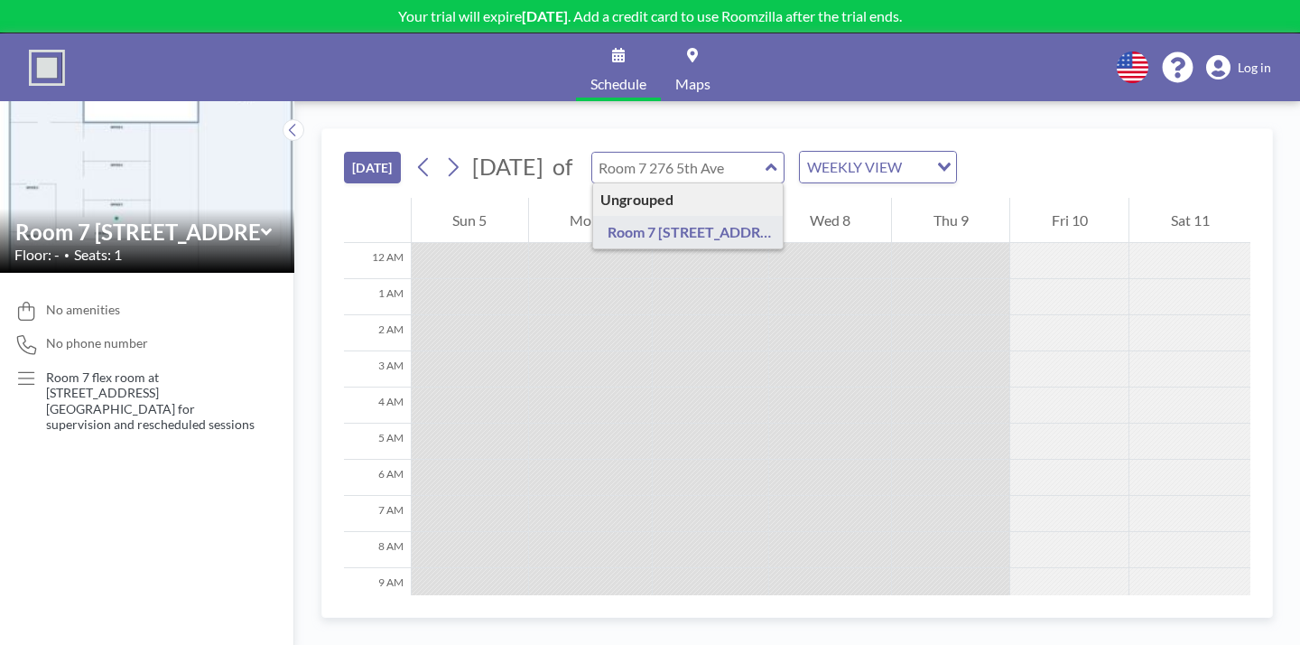
click at [662, 153] on input "text" at bounding box center [678, 168] width 173 height 30
type input "Room 7 [STREET_ADDRESS]"
click at [800, 152] on div "WEEKLY VIEW" at bounding box center [864, 165] width 128 height 27
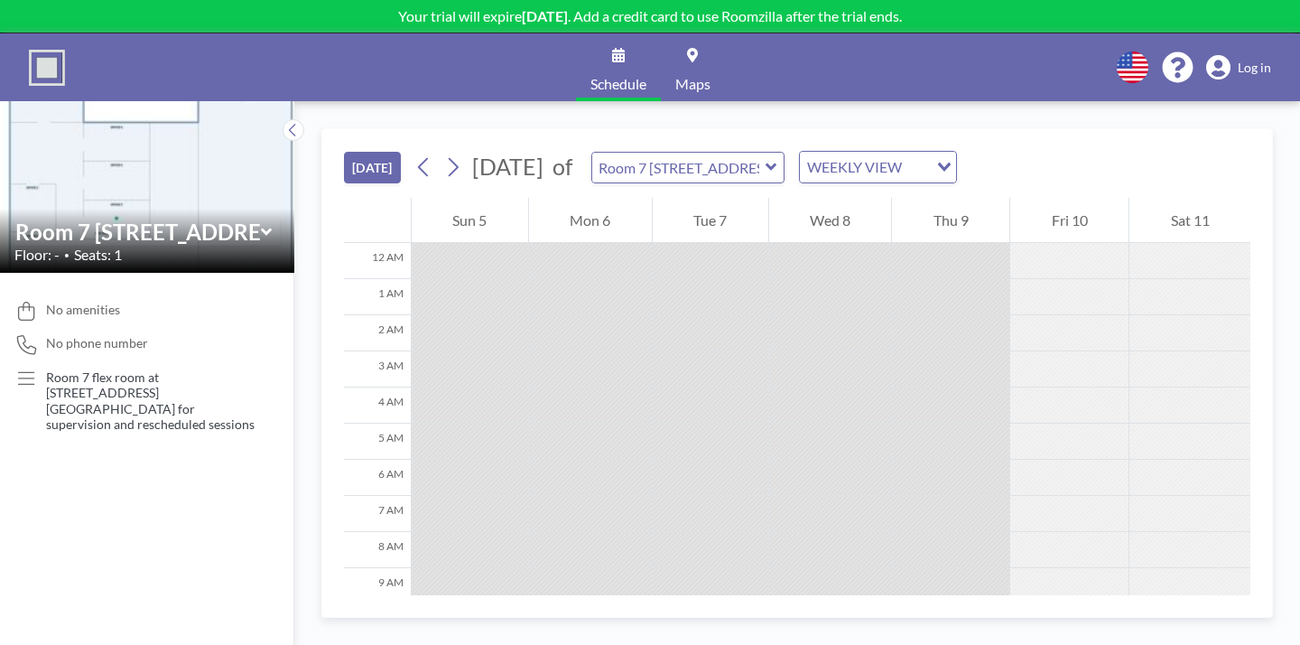
click at [905, 153] on div "TODAY October 2025 of Room 7 276 5th Ave WEEKLY VIEW Loading..." at bounding box center [797, 163] width 907 height 69
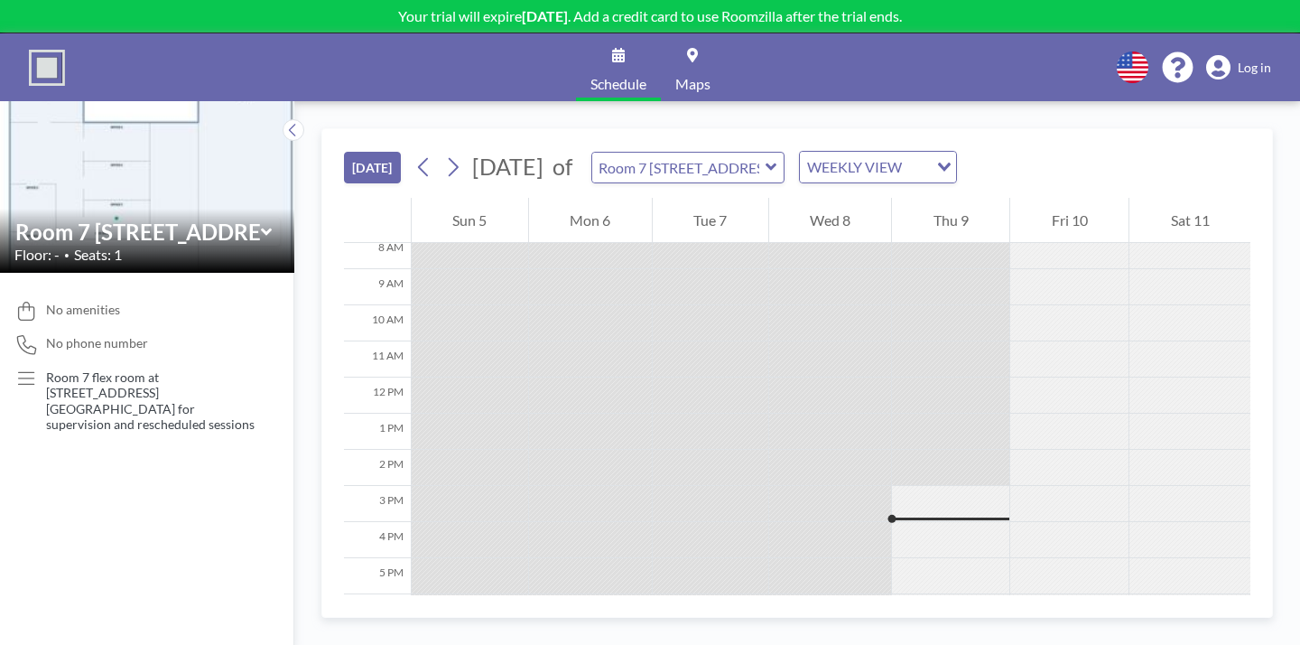
scroll to position [300, 0]
drag, startPoint x: 925, startPoint y: 367, endPoint x: 932, endPoint y: 558, distance: 190.6
click at [934, 560] on div at bounding box center [950, 376] width 117 height 867
click at [344, 152] on button "[DATE]" at bounding box center [372, 168] width 57 height 32
click at [287, 121] on icon at bounding box center [293, 130] width 12 height 18
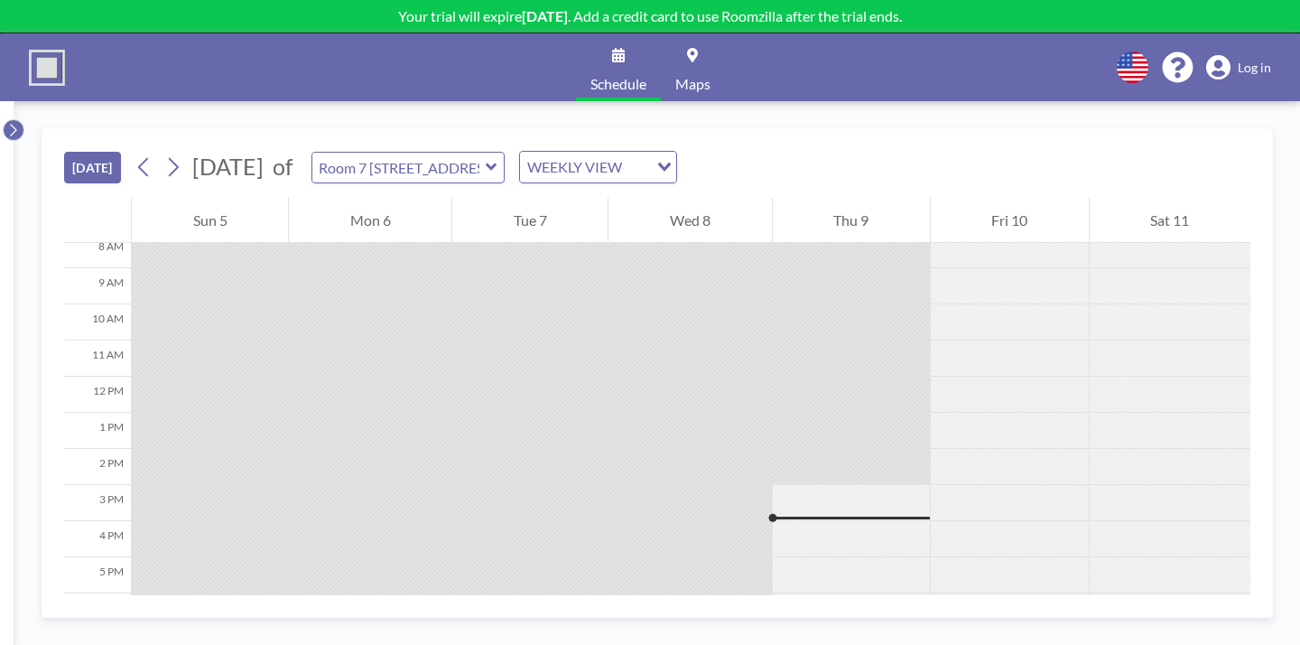
click at [15, 119] on button at bounding box center [14, 130] width 22 height 22
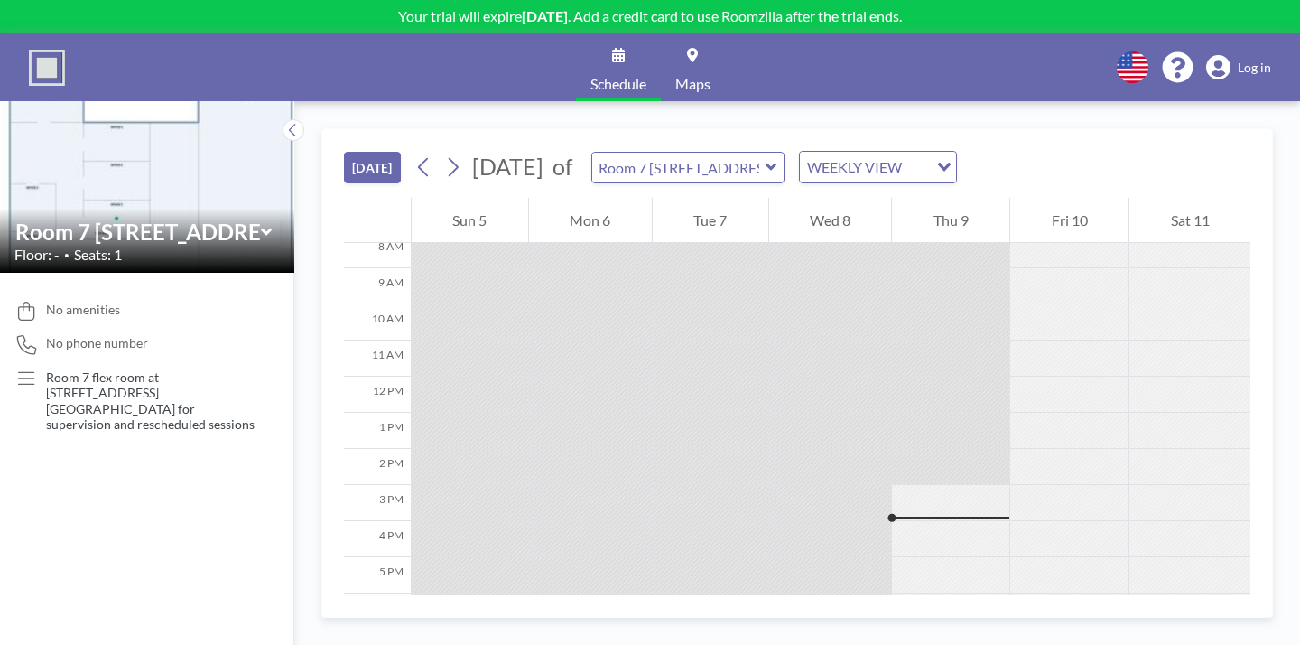
click at [678, 77] on span "Maps" at bounding box center [692, 84] width 35 height 14
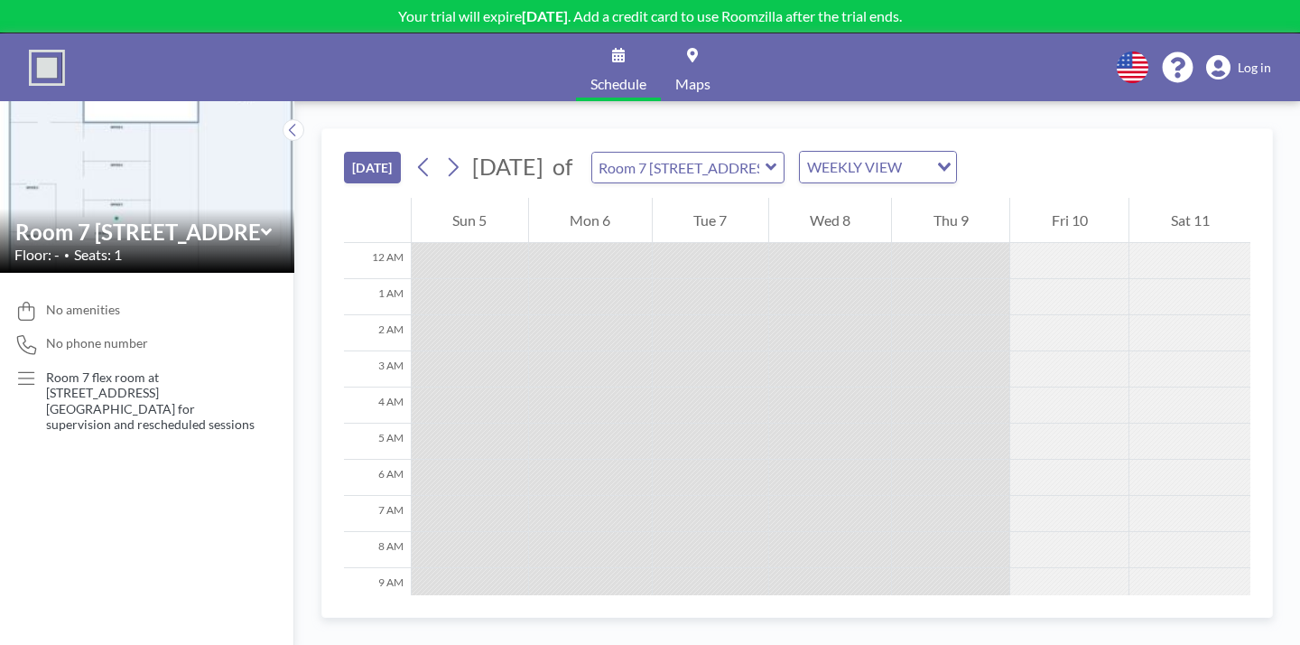
click at [586, 351] on div at bounding box center [590, 369] width 123 height 36
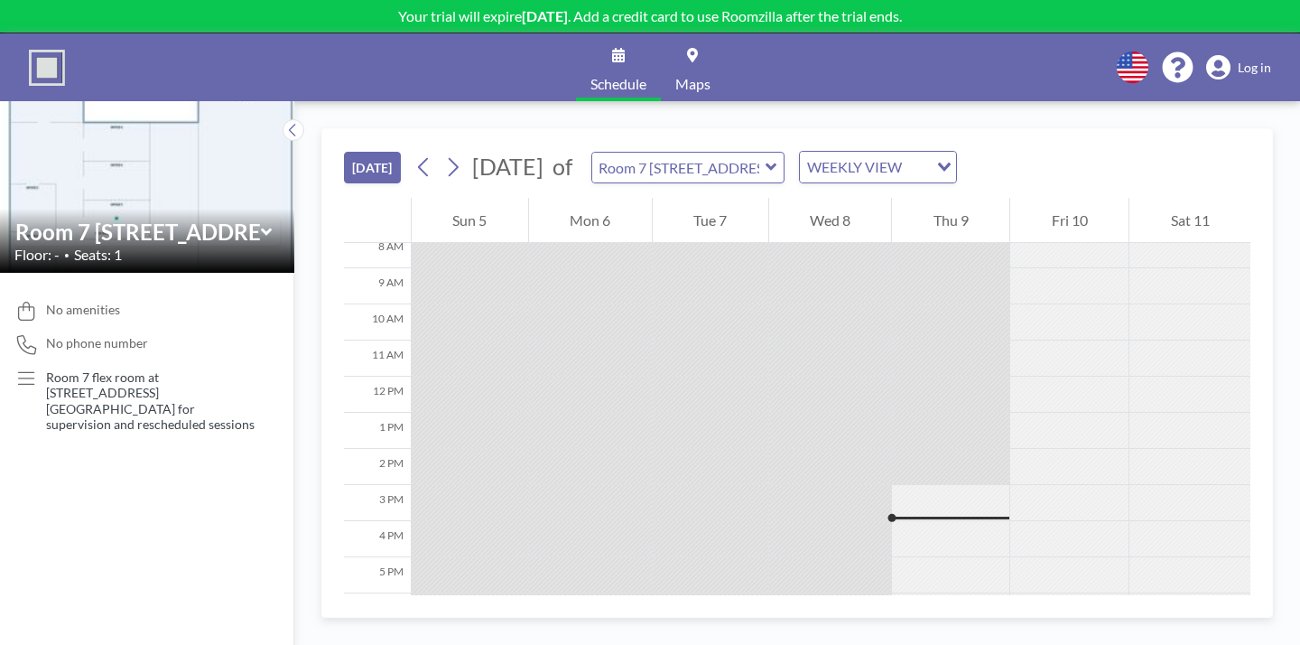
click at [74, 163] on img at bounding box center [147, 187] width 294 height 222
click at [23, 371] on icon at bounding box center [26, 378] width 17 height 14
click at [287, 121] on icon at bounding box center [293, 130] width 12 height 18
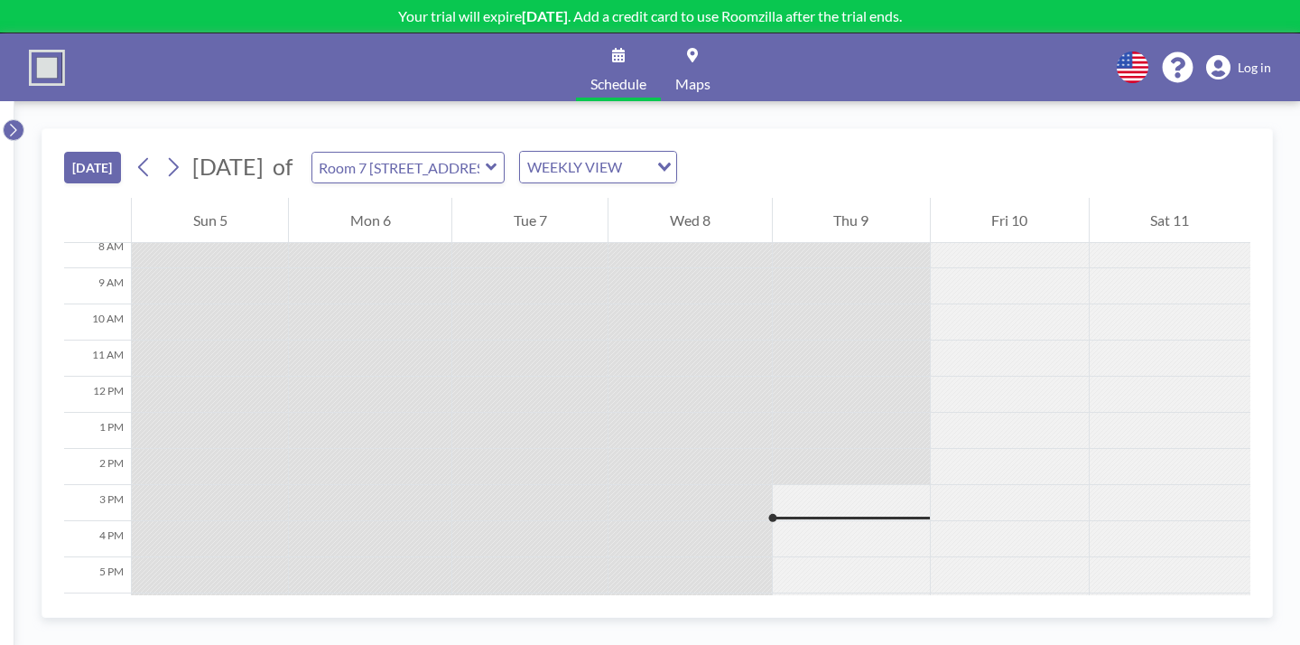
click at [7, 121] on icon at bounding box center [13, 130] width 12 height 18
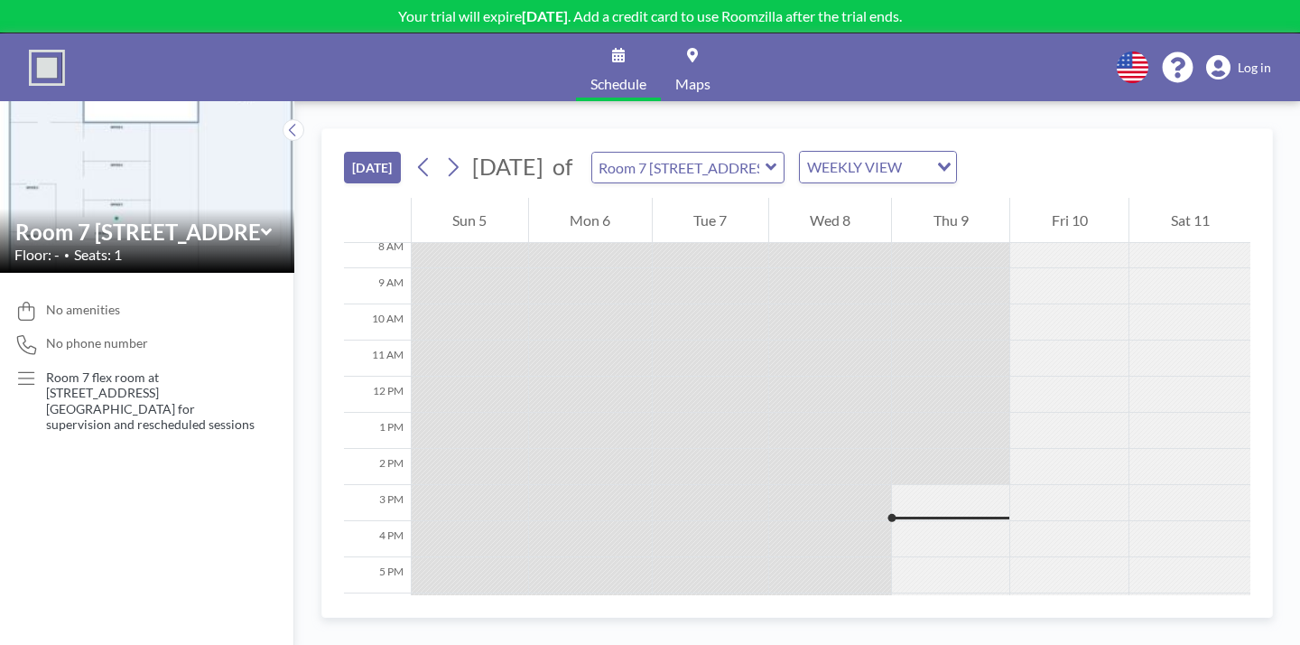
click at [568, 10] on b "[DATE]" at bounding box center [545, 15] width 46 height 17
drag, startPoint x: 745, startPoint y: 373, endPoint x: 754, endPoint y: 564, distance: 191.6
click at [769, 570] on div at bounding box center [830, 376] width 123 height 867
click at [344, 152] on button "[DATE]" at bounding box center [372, 168] width 57 height 32
click at [415, 153] on icon at bounding box center [423, 166] width 17 height 27
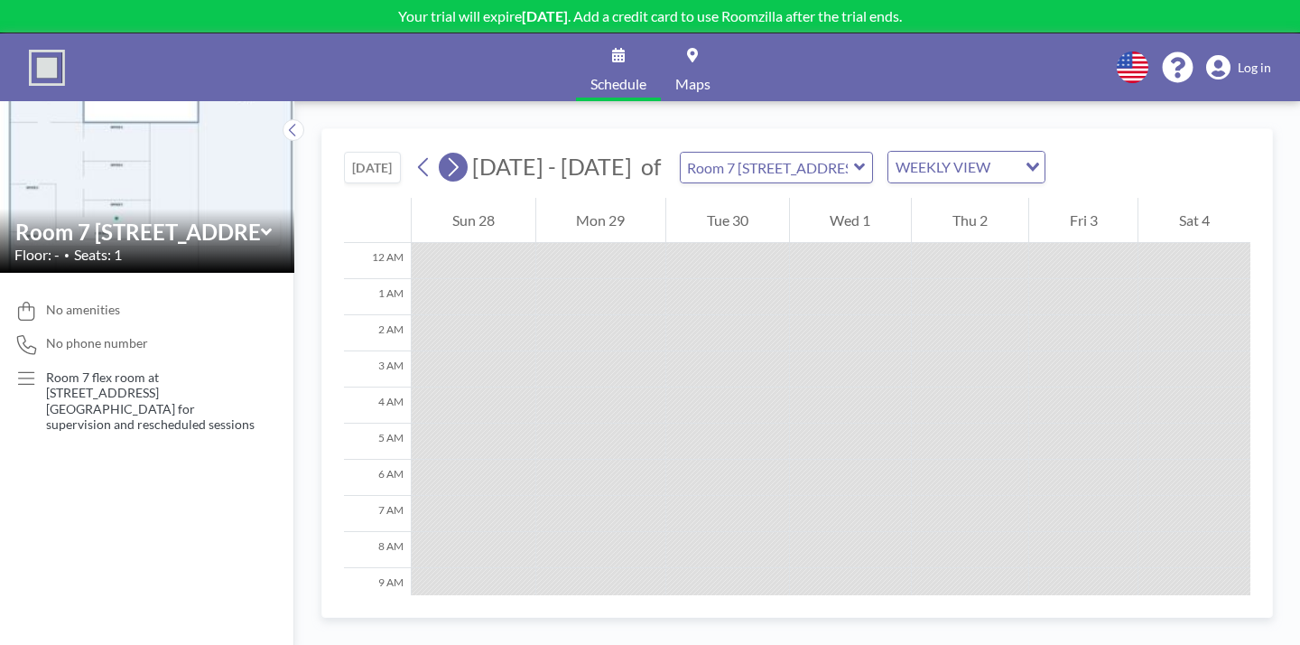
click at [444, 153] on icon at bounding box center [452, 166] width 17 height 27
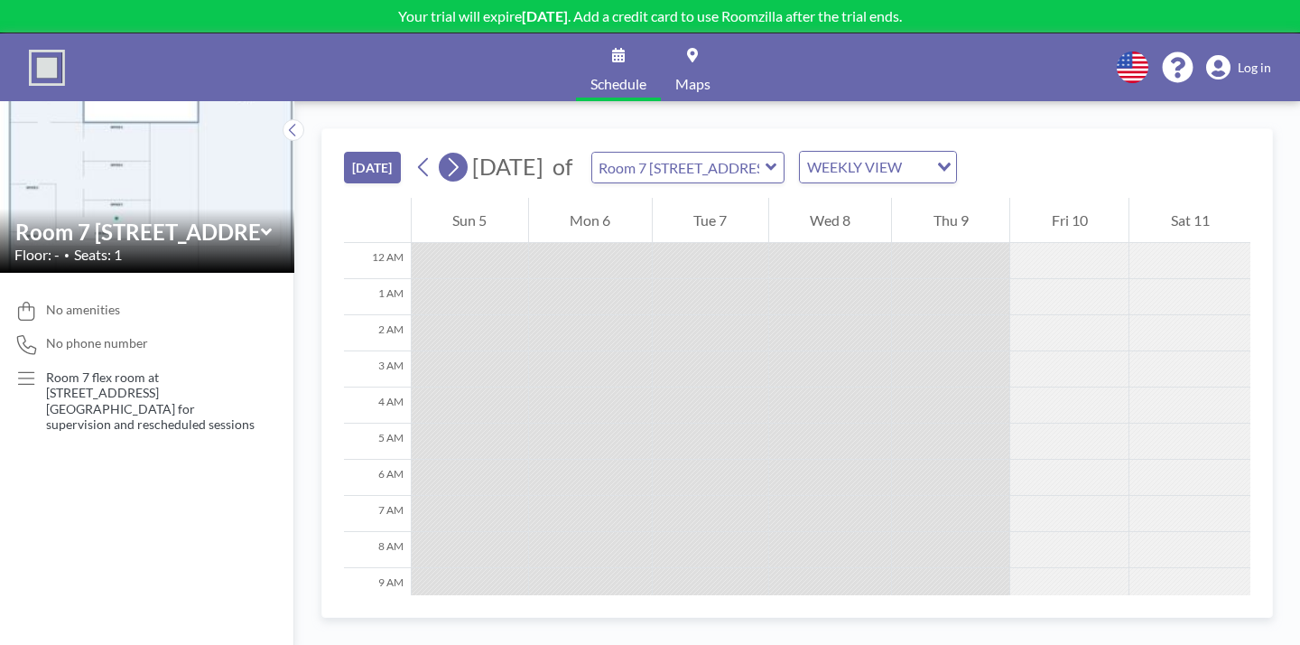
click at [444, 153] on icon at bounding box center [452, 166] width 17 height 27
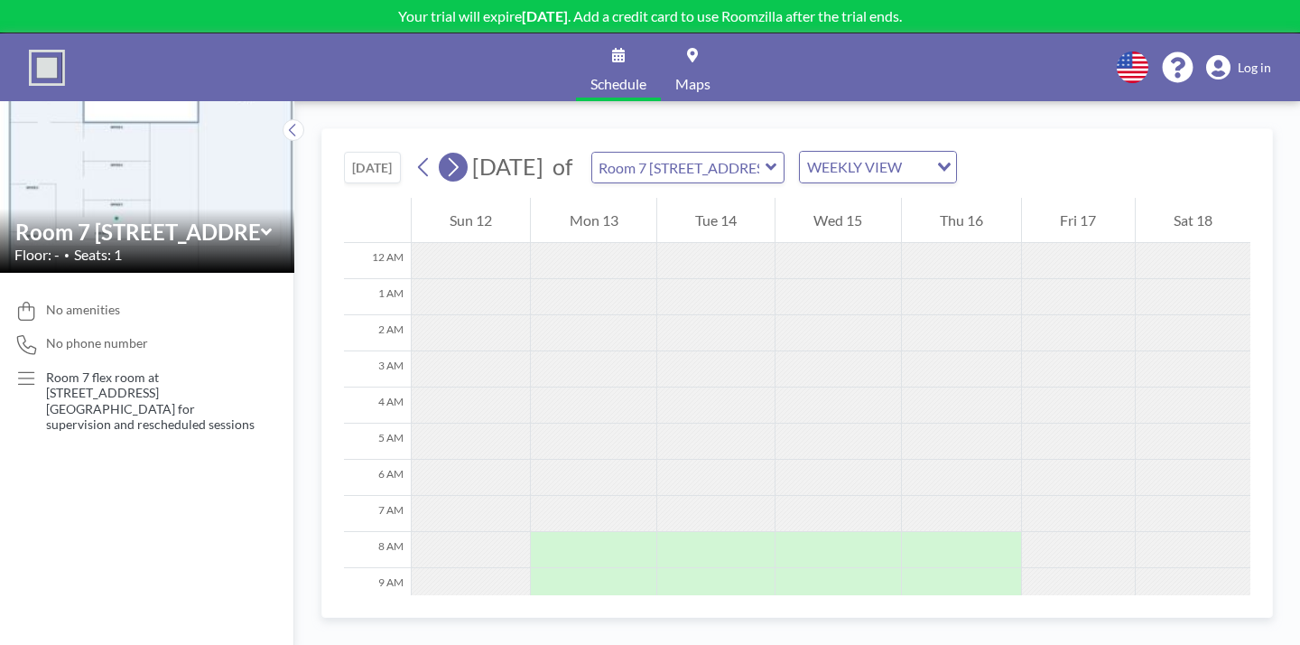
click at [449, 158] on icon at bounding box center [454, 167] width 10 height 19
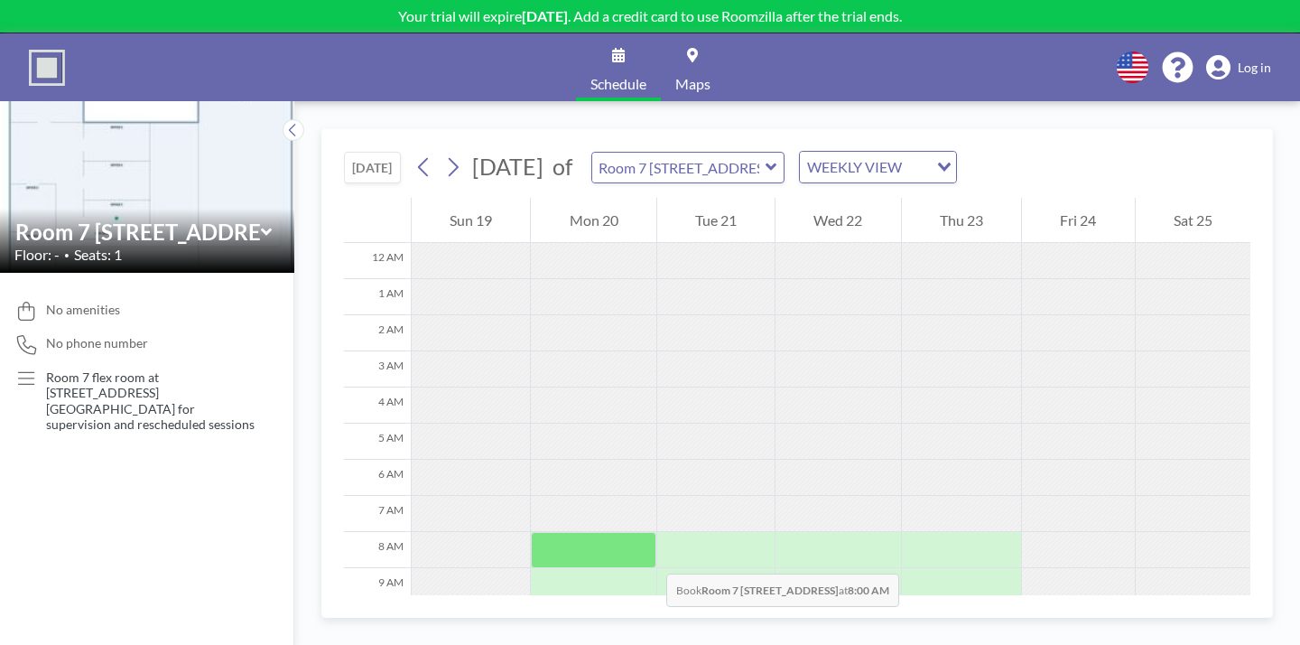
click at [531, 532] on div at bounding box center [593, 550] width 125 height 36
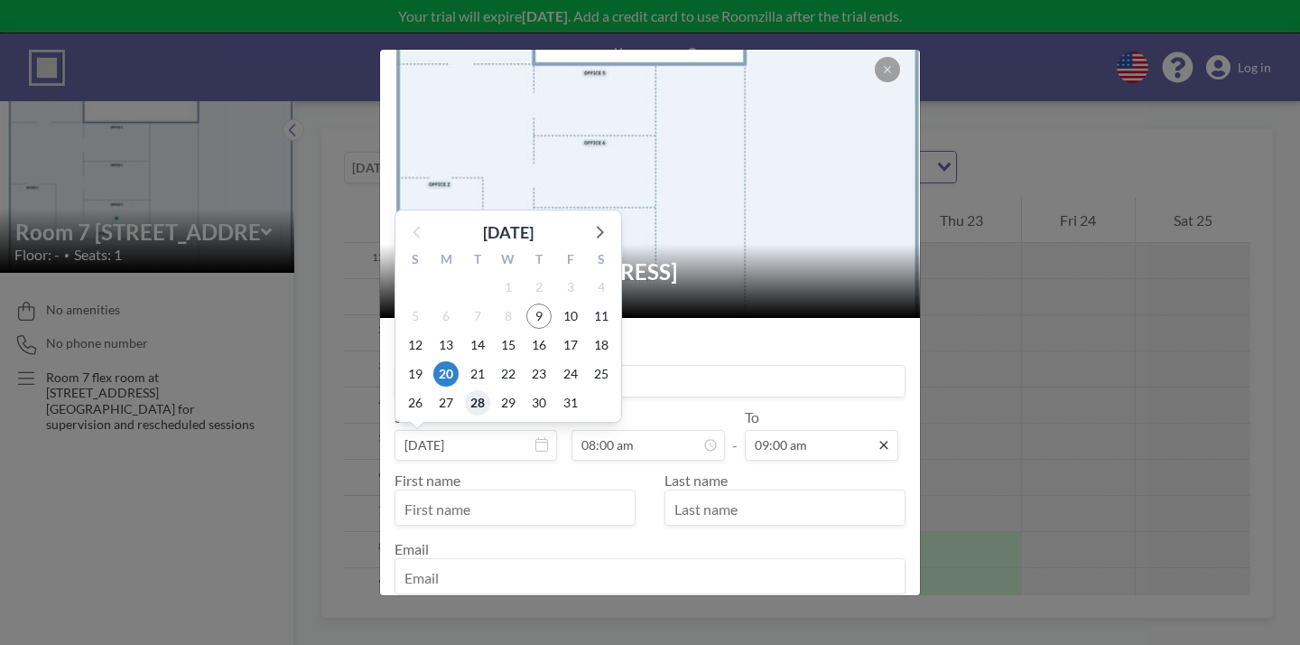
drag, startPoint x: 530, startPoint y: 328, endPoint x: 839, endPoint y: 375, distance: 312.3
click at [718, 425] on div "Title Start date Oct 20, 2025 October 2025 S M T W T F S 28 29 30 1 2 3 4 5 6 7…" at bounding box center [650, 466] width 511 height 269
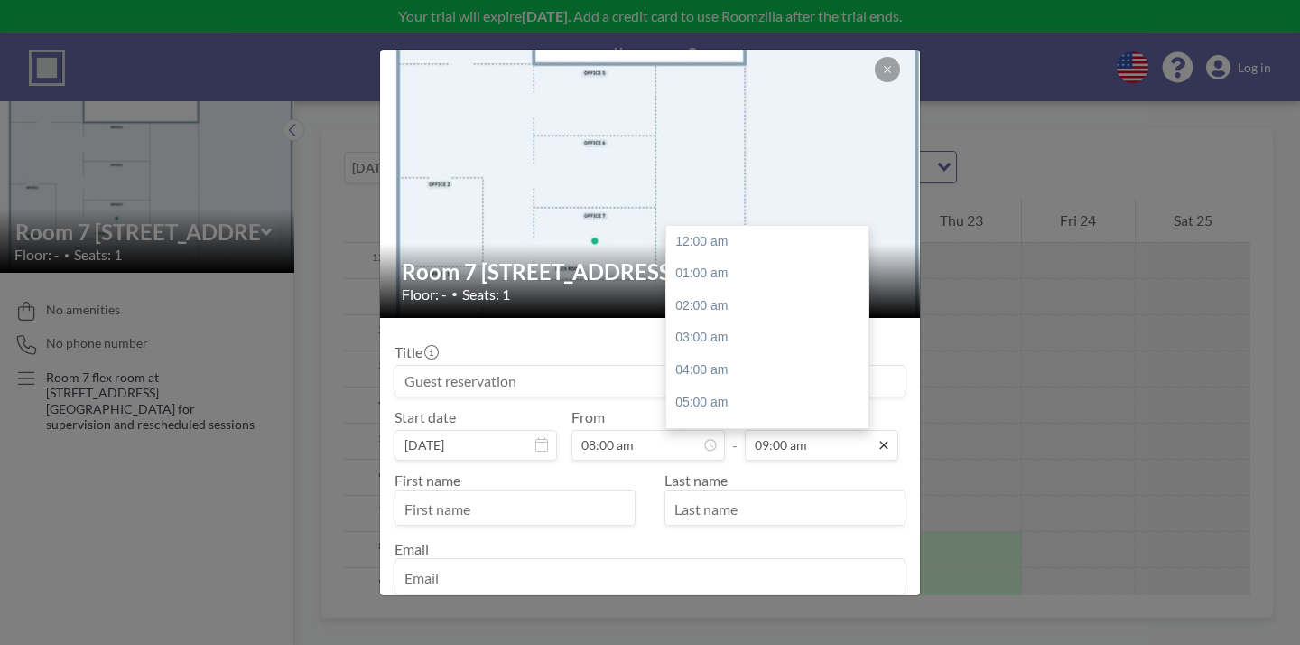
scroll to position [259, 0]
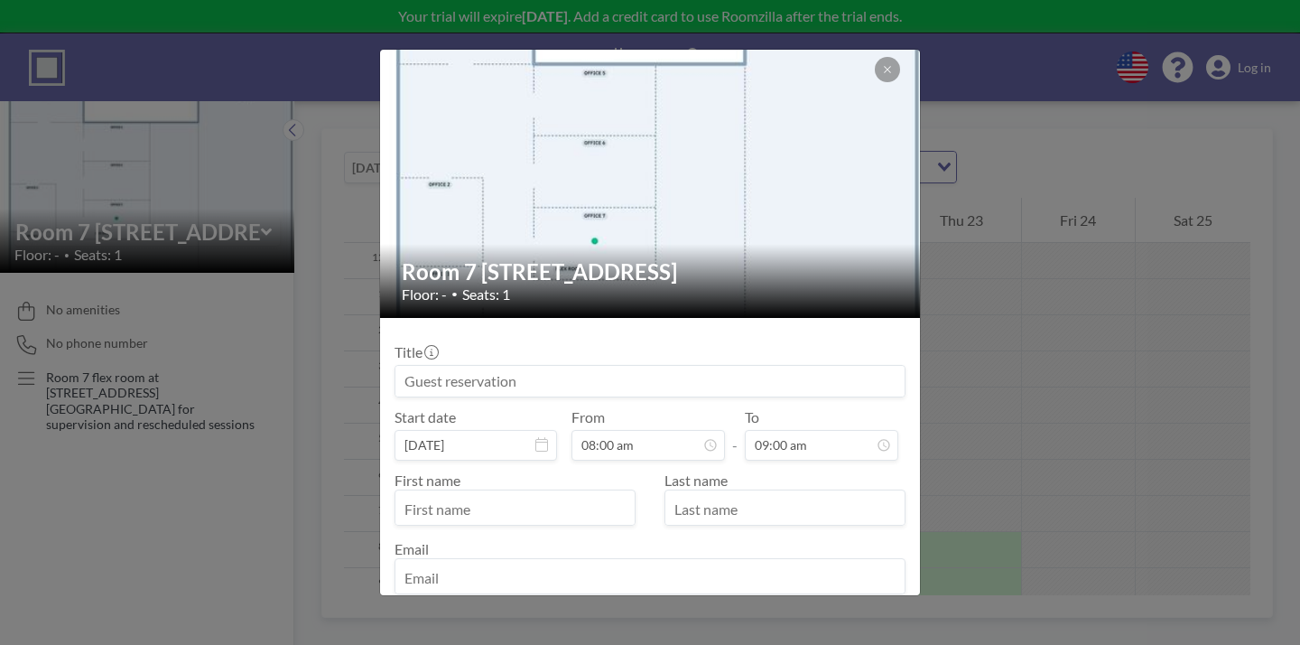
click at [531, 366] on input at bounding box center [649, 381] width 509 height 31
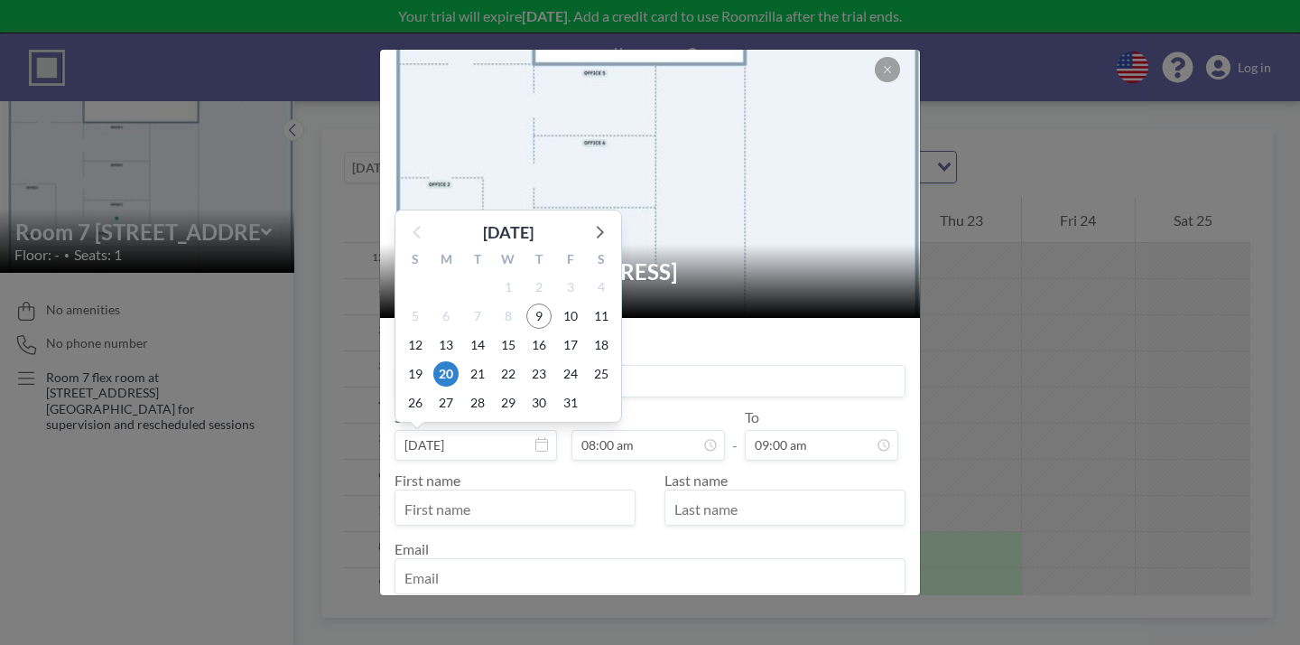
click at [508, 430] on input "[DATE]" at bounding box center [476, 445] width 163 height 31
click at [741, 366] on input at bounding box center [649, 381] width 509 height 31
click at [784, 275] on div "Room 7 276 5th Ave Floor: - • Seats: 1" at bounding box center [651, 281] width 542 height 74
click at [773, 343] on div "Title" at bounding box center [650, 370] width 511 height 54
click at [610, 219] on icon at bounding box center [598, 230] width 23 height 23
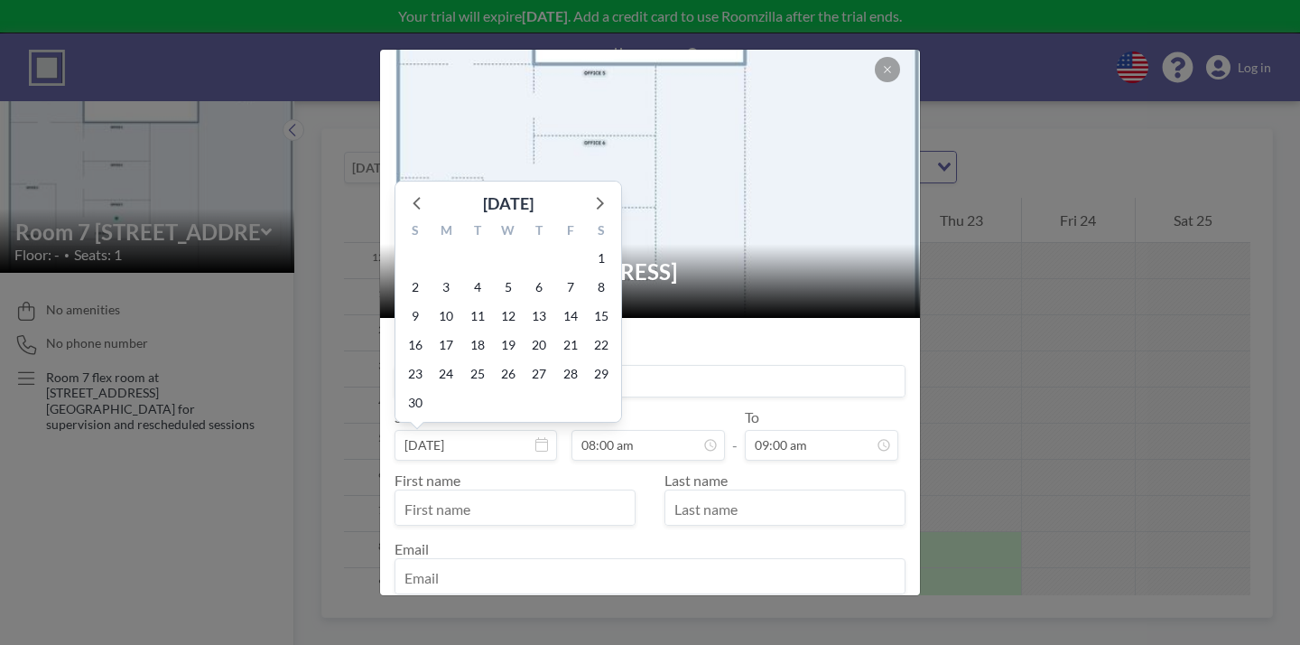
click at [733, 267] on div "Room 7 276 5th Ave Floor: - • Seats: 1" at bounding box center [651, 281] width 542 height 74
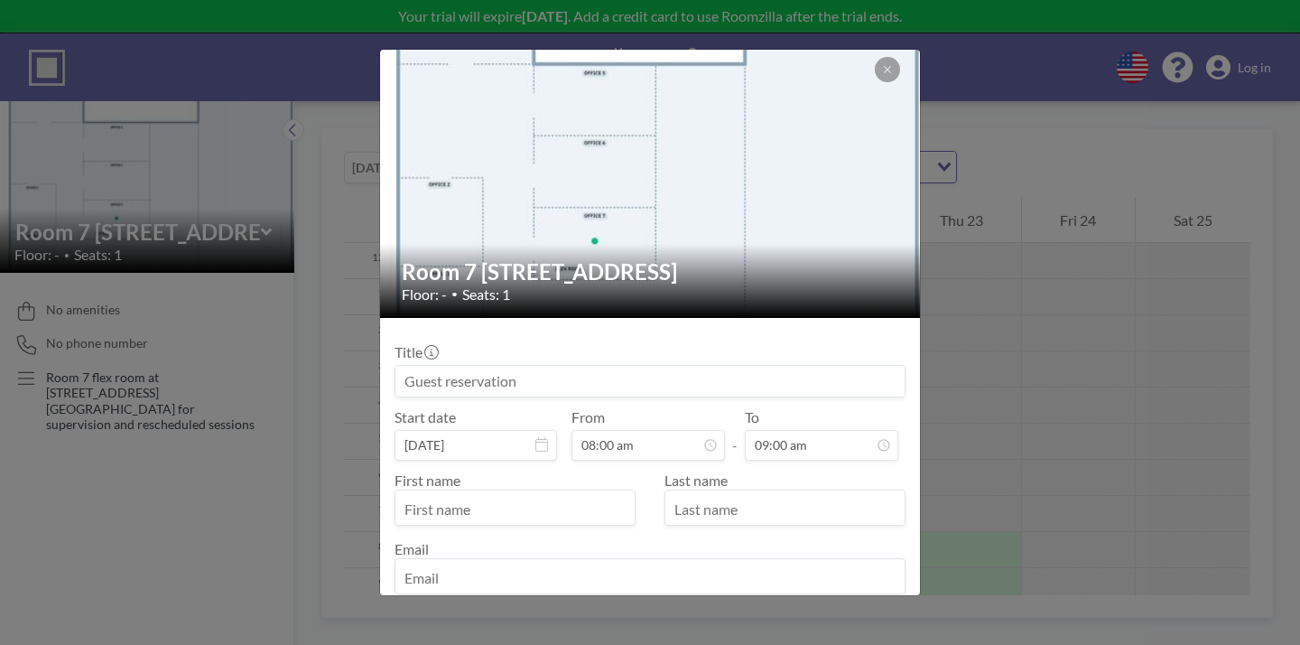
click at [534, 366] on input at bounding box center [649, 381] width 509 height 31
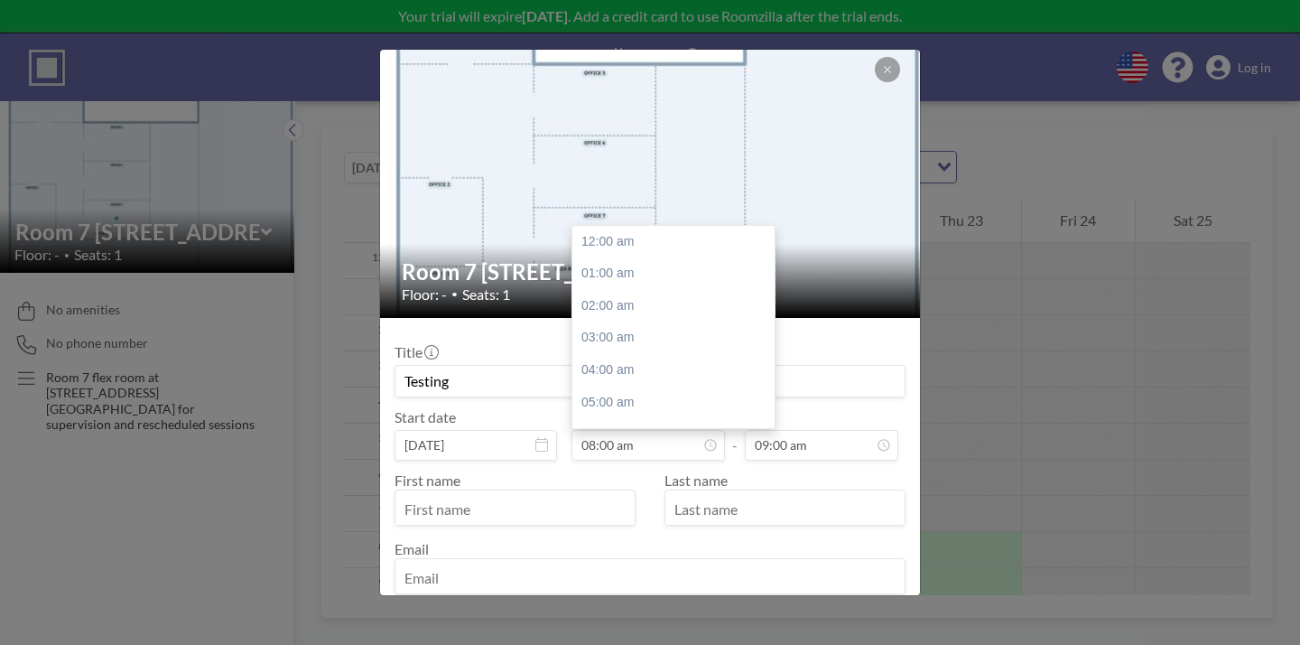
scroll to position [230, 0]
type input "Testing"
click at [671, 430] on input "08:00 am" at bounding box center [648, 445] width 153 height 31
click at [655, 445] on div "02:00 pm" at bounding box center [673, 461] width 202 height 33
type input "02:00 pm"
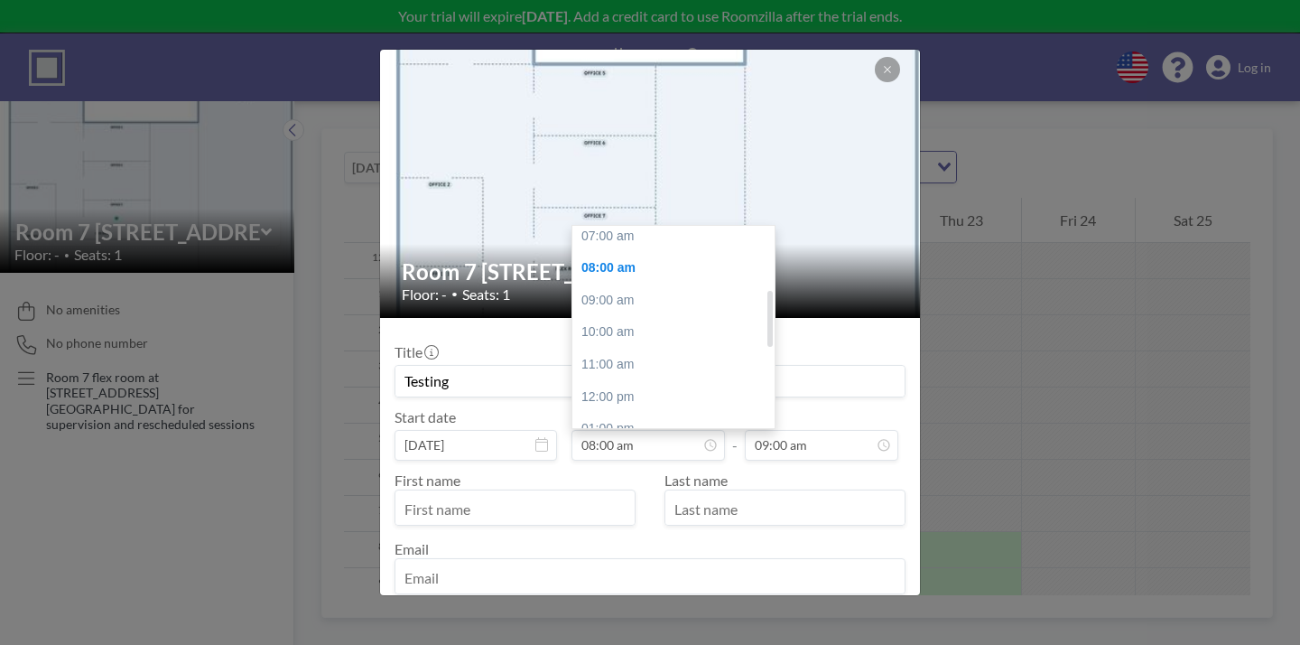
type input "03:00 pm"
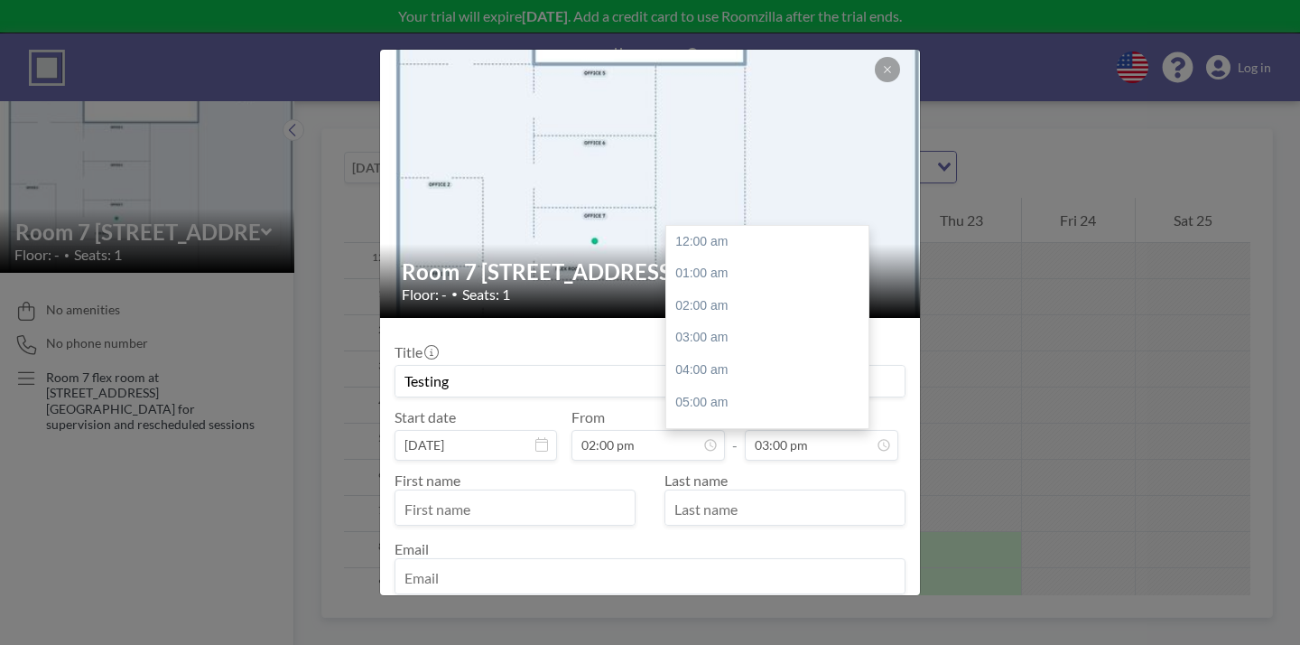
scroll to position [432, 0]
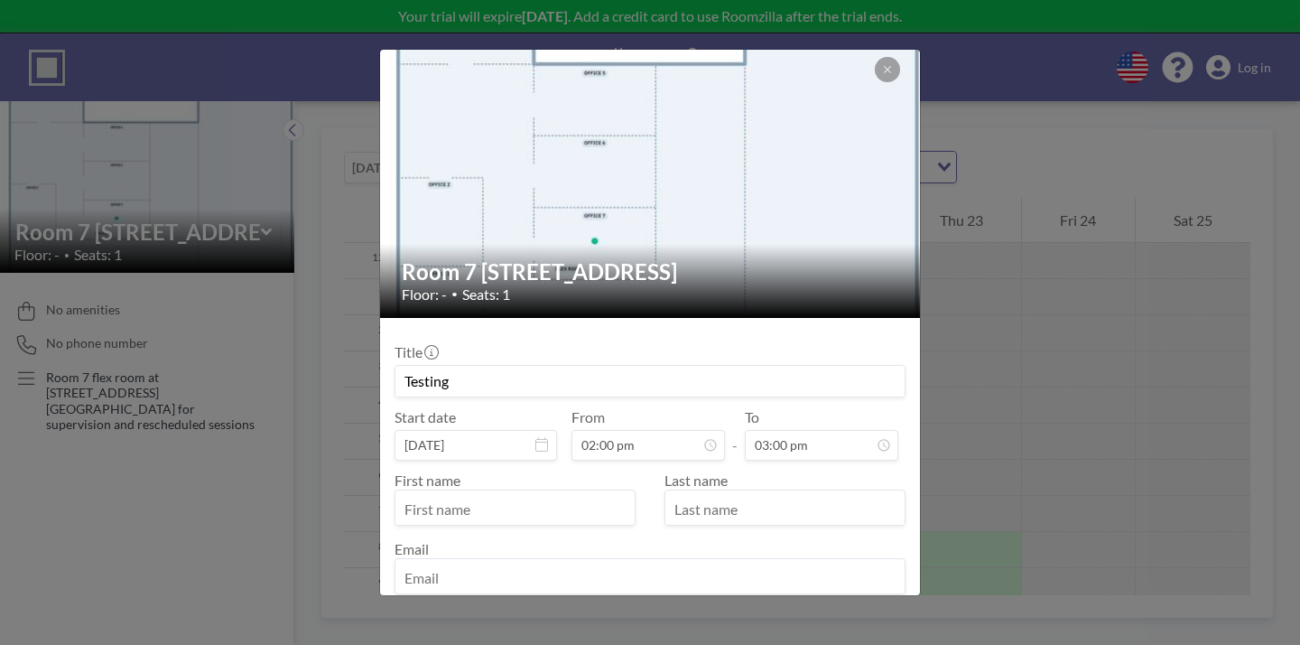
click at [584, 494] on input "text" at bounding box center [514, 509] width 239 height 31
type input "Yiran"
click at [777, 494] on input "text" at bounding box center [784, 509] width 239 height 31
type input "Sun"
click at [737, 563] on input "email" at bounding box center [649, 578] width 509 height 31
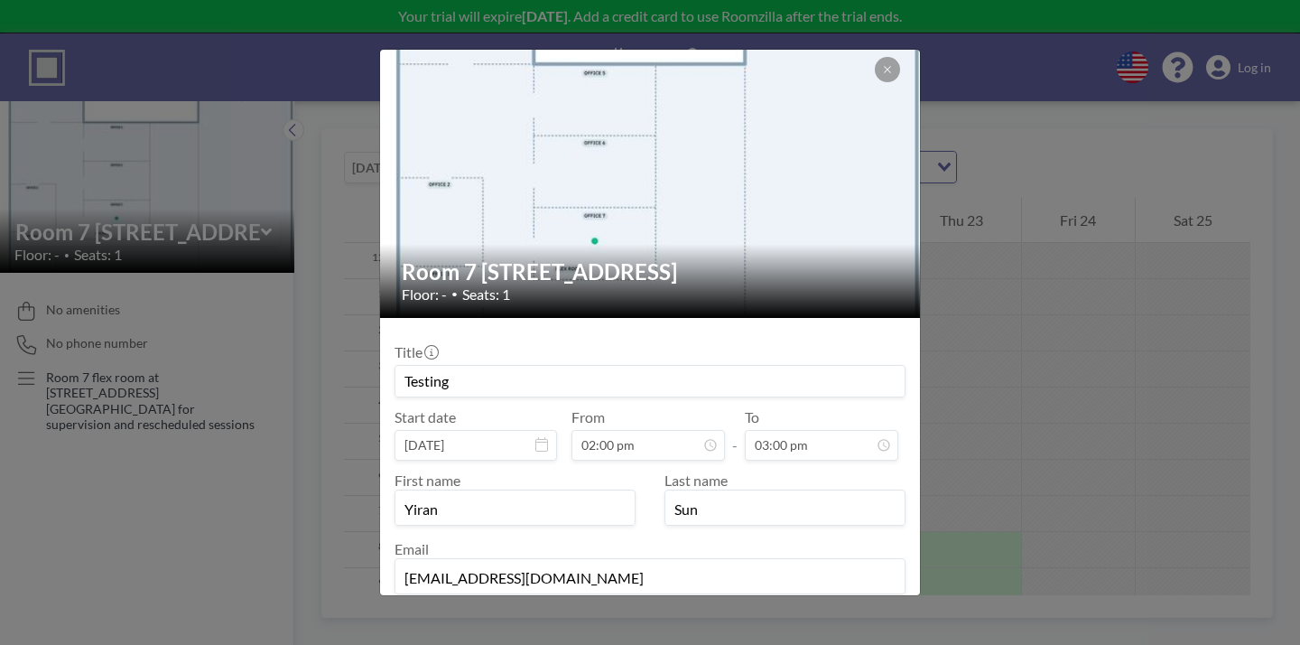
type input "y.sun@humantold.com"
click at [835, 616] on button "BOOK NOW" at bounding box center [859, 632] width 91 height 32
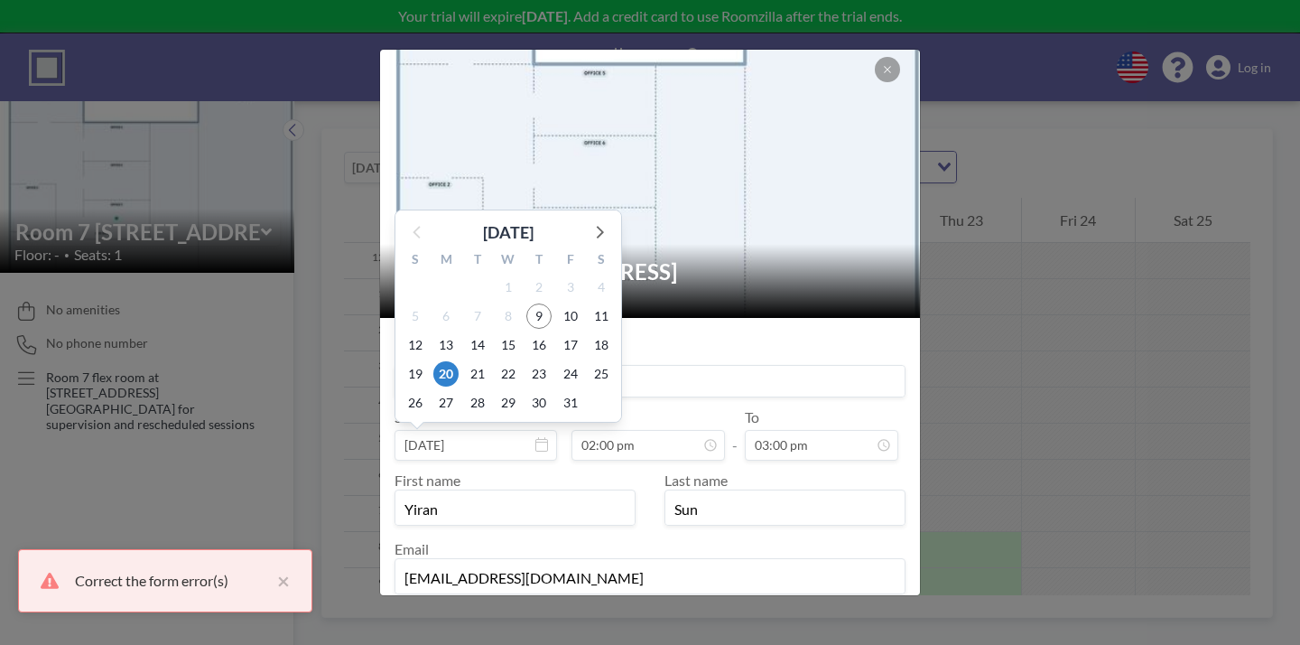
click at [525, 430] on input "[DATE]" at bounding box center [476, 445] width 163 height 31
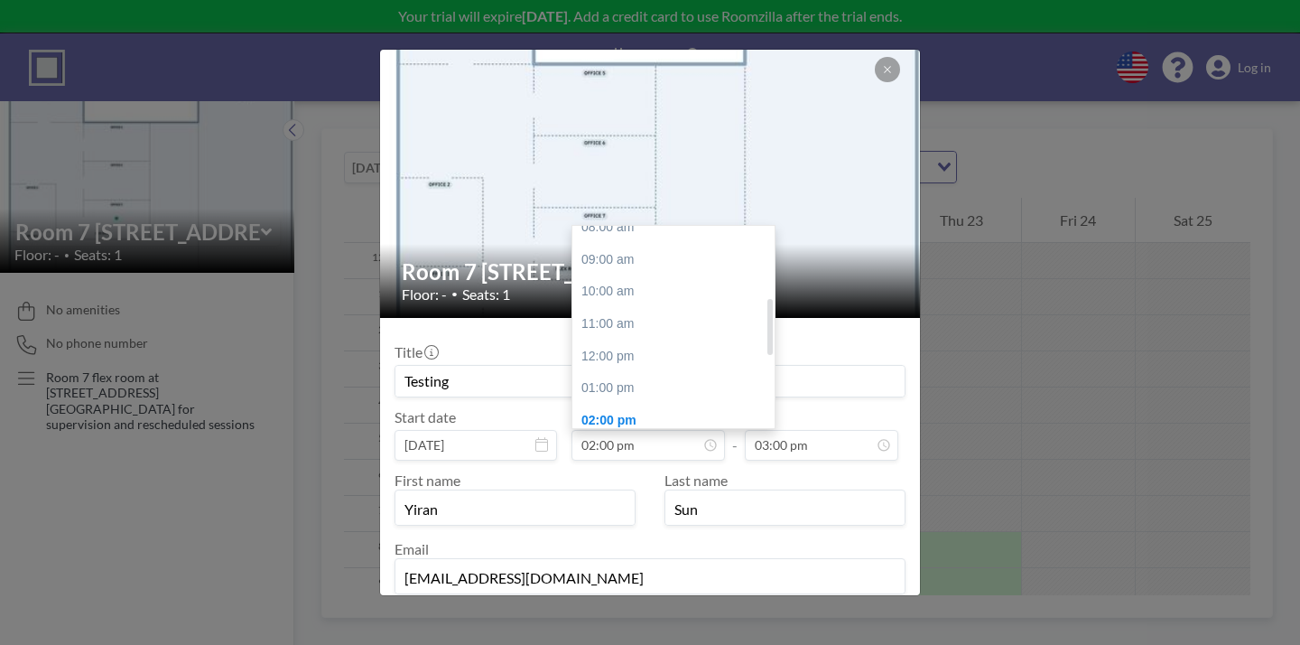
scroll to position [260, 0]
click at [635, 286] on div "10:00 am" at bounding box center [673, 302] width 202 height 33
type input "10:00 am"
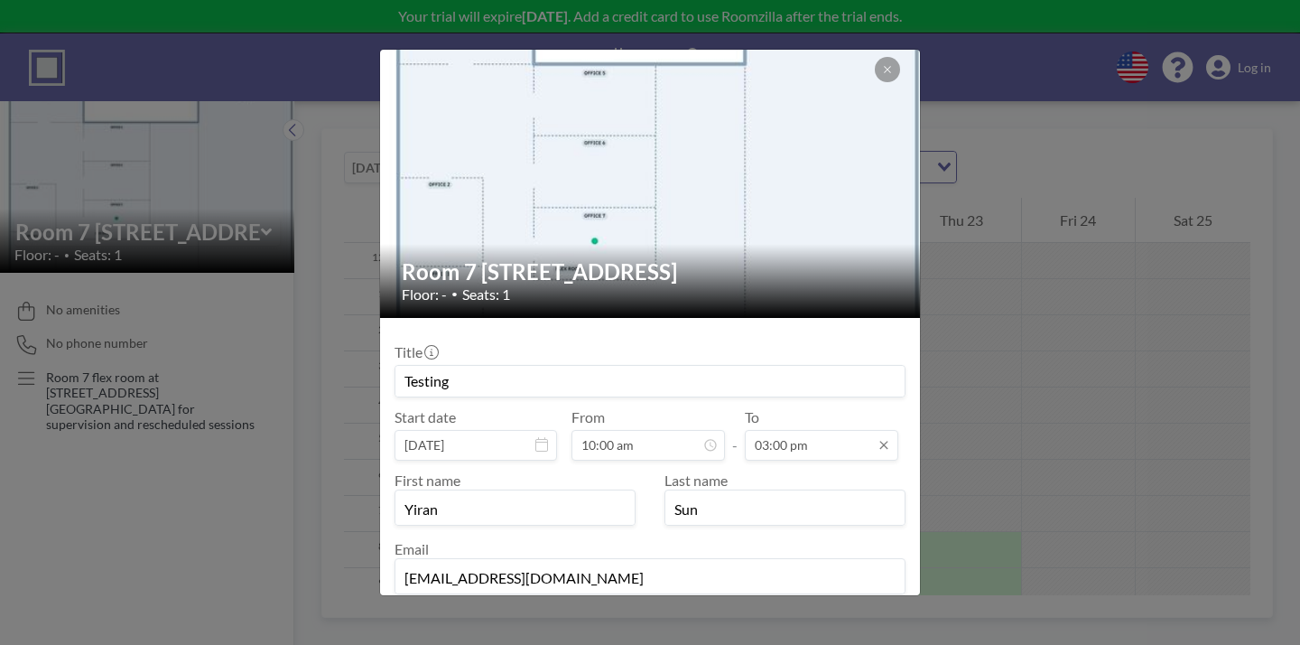
scroll to position [0, 0]
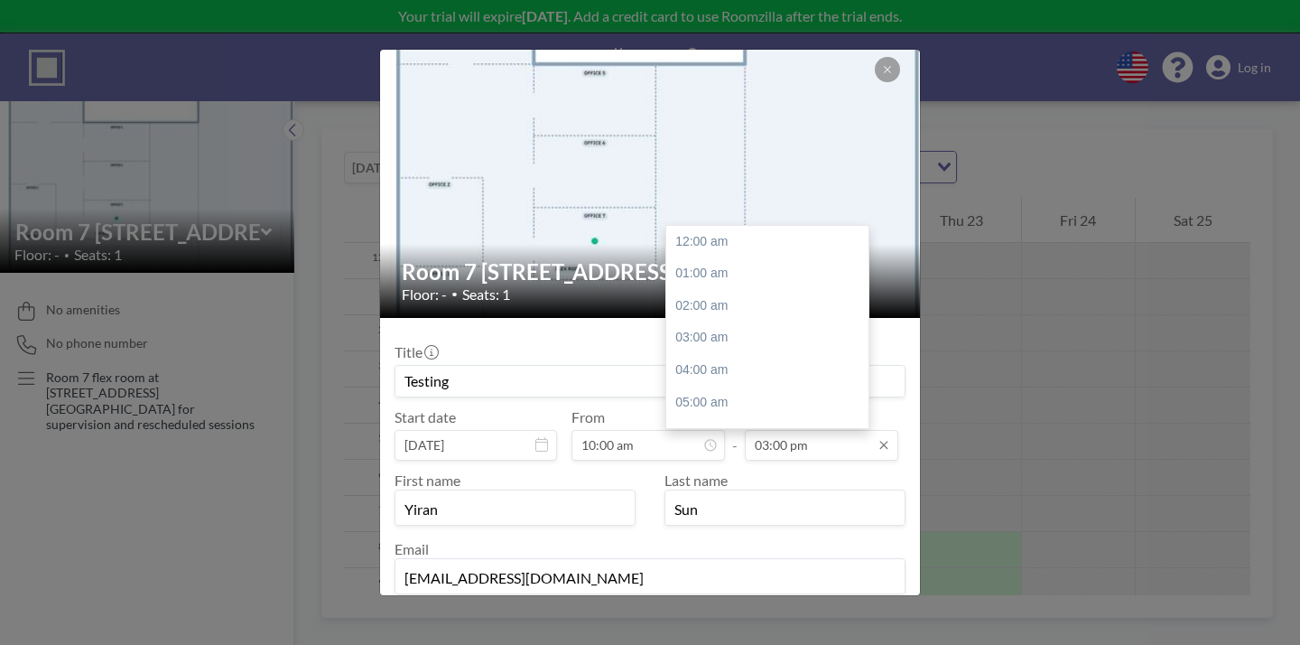
click at [752, 430] on input "03:00 pm" at bounding box center [821, 445] width 153 height 31
click at [680, 321] on div "11:00 am" at bounding box center [767, 337] width 202 height 33
type input "11:00 am"
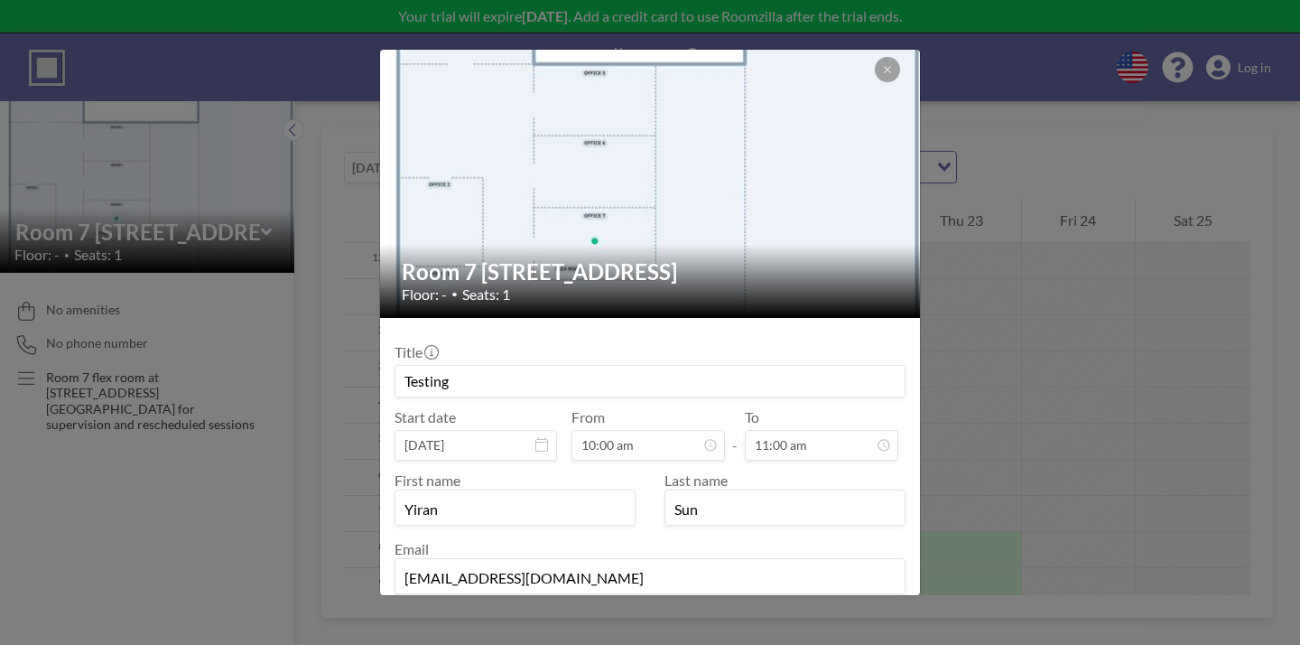
click at [814, 629] on button "BOOK NOW" at bounding box center [859, 645] width 91 height 32
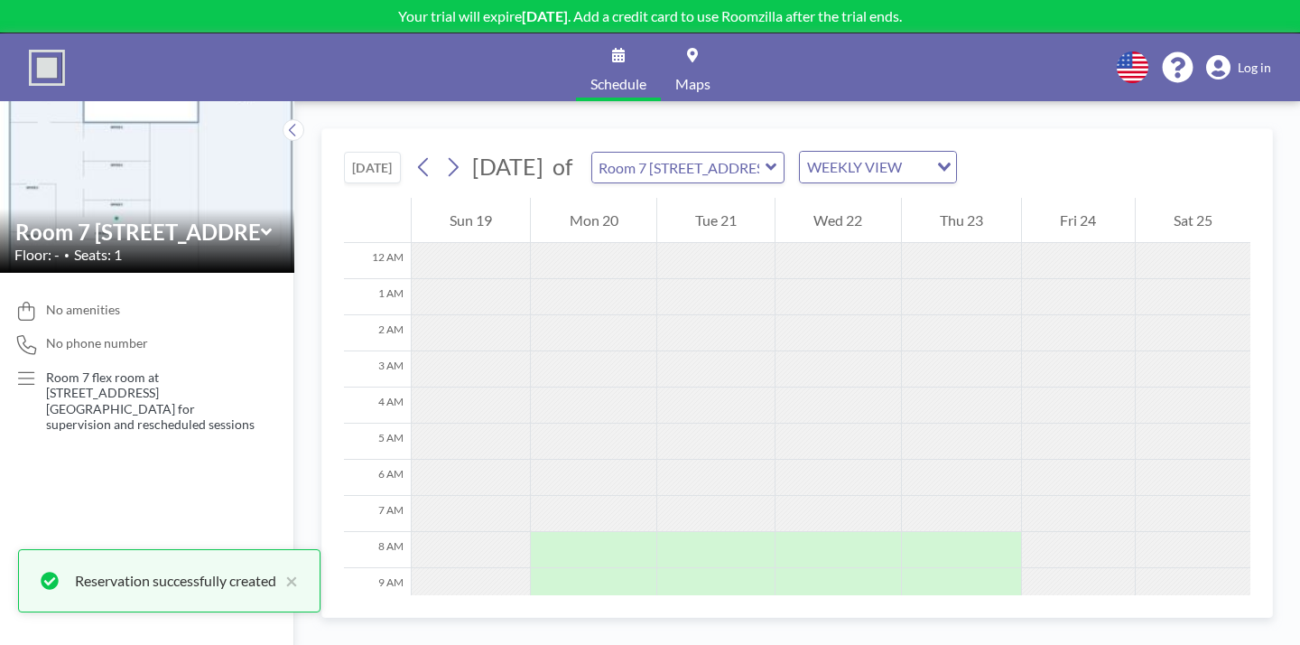
scroll to position [14, 0]
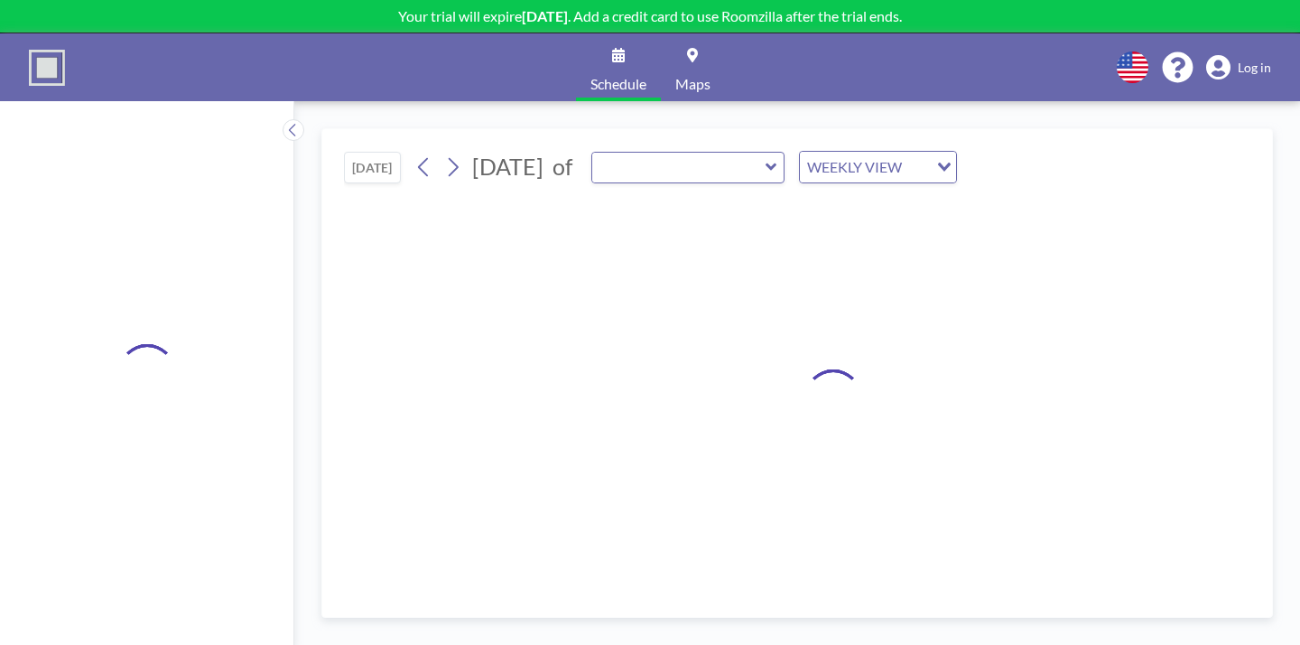
type input "Room 7 [STREET_ADDRESS]"
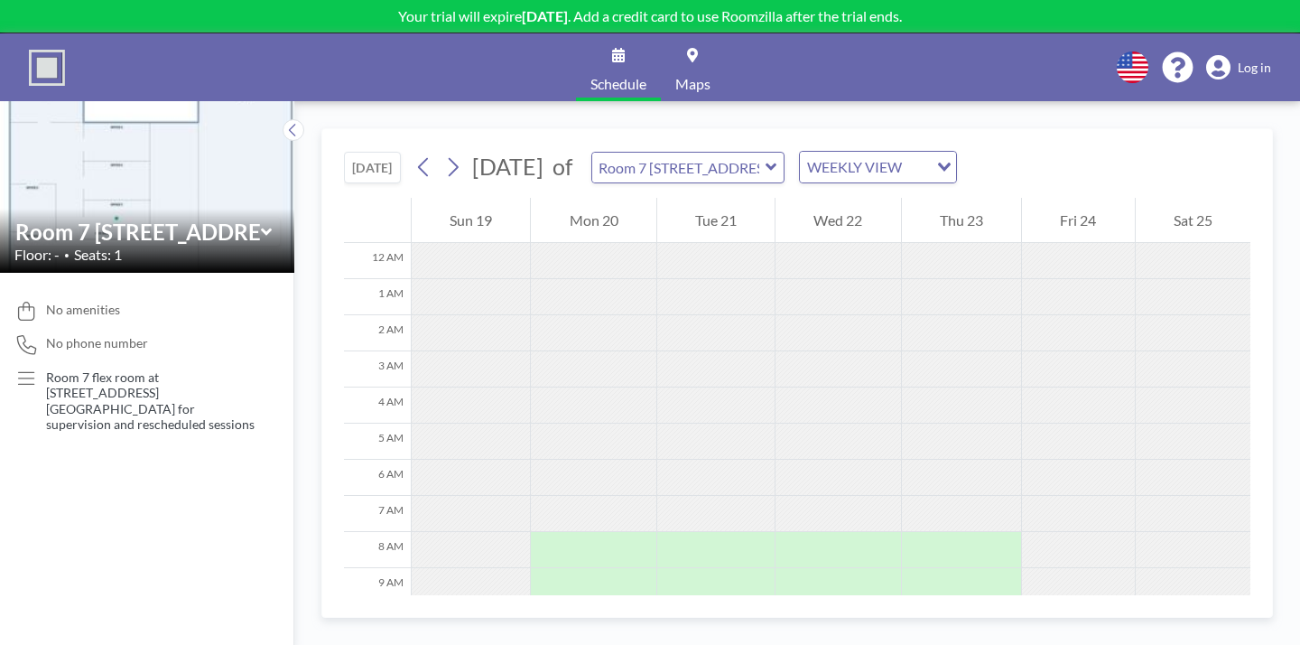
scroll to position [7, 0]
click at [410, 153] on button at bounding box center [424, 167] width 29 height 29
click at [444, 153] on icon at bounding box center [452, 166] width 17 height 27
click at [415, 153] on icon at bounding box center [423, 166] width 17 height 27
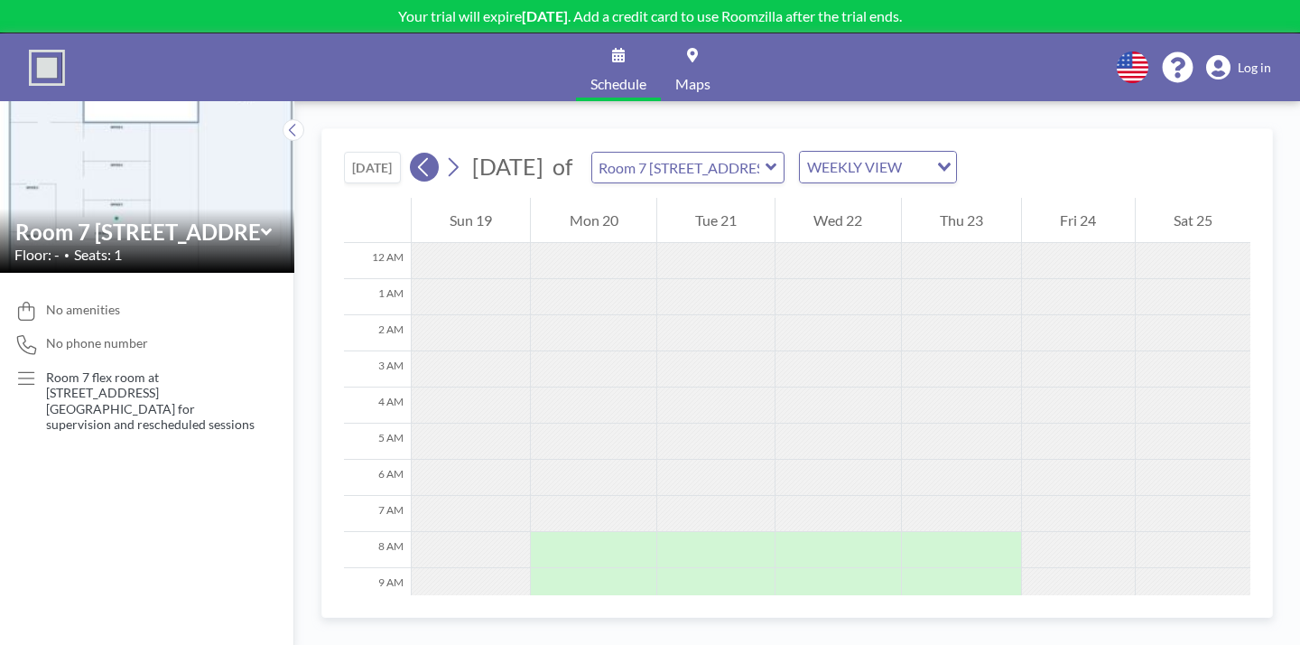
click at [415, 153] on icon at bounding box center [423, 166] width 17 height 27
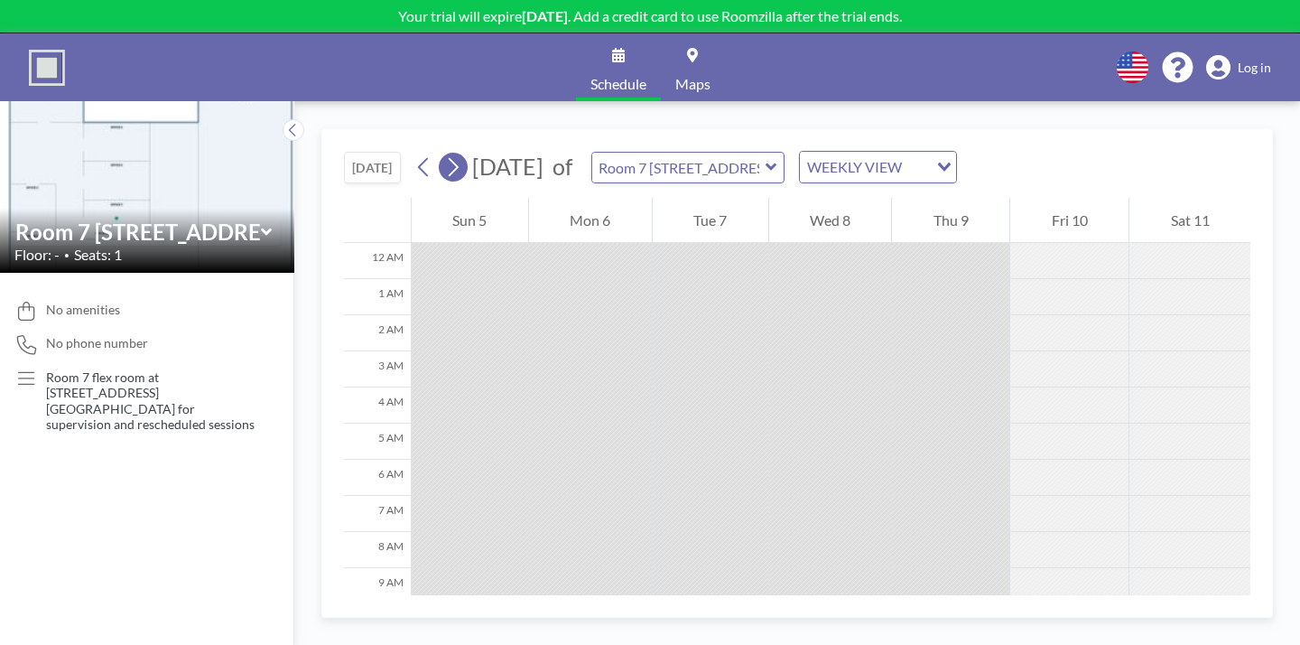
click at [439, 153] on button at bounding box center [453, 167] width 29 height 29
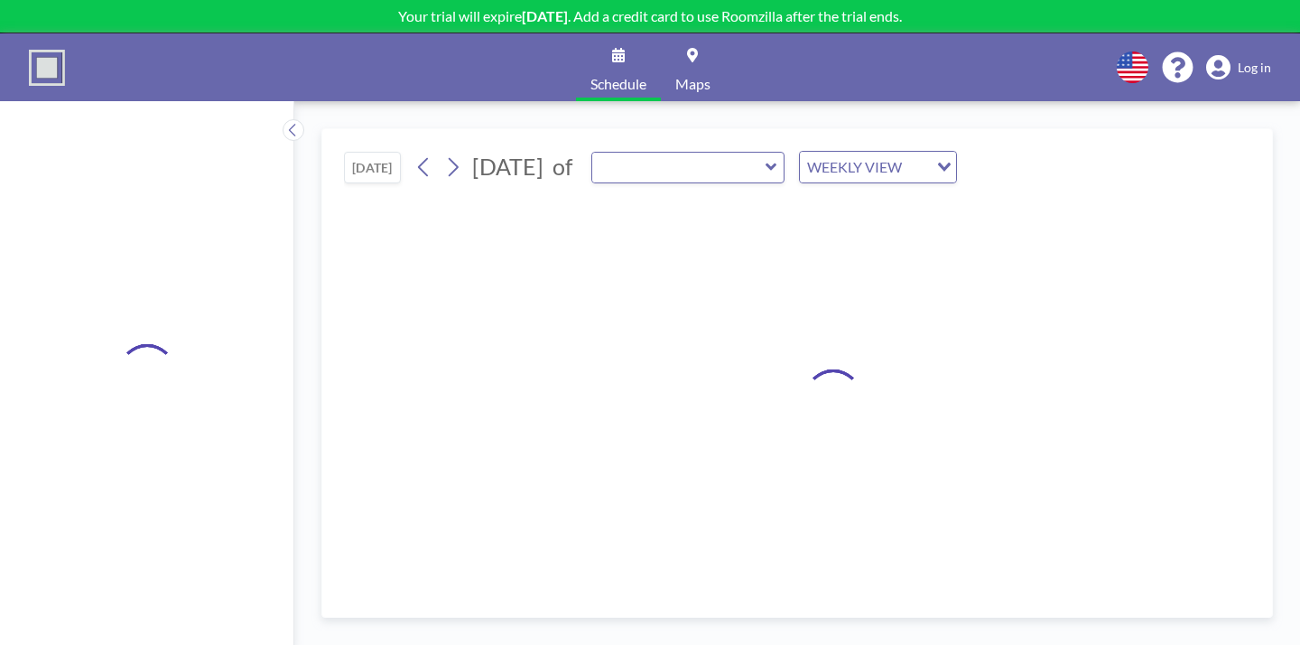
type input "Room 7 [STREET_ADDRESS]"
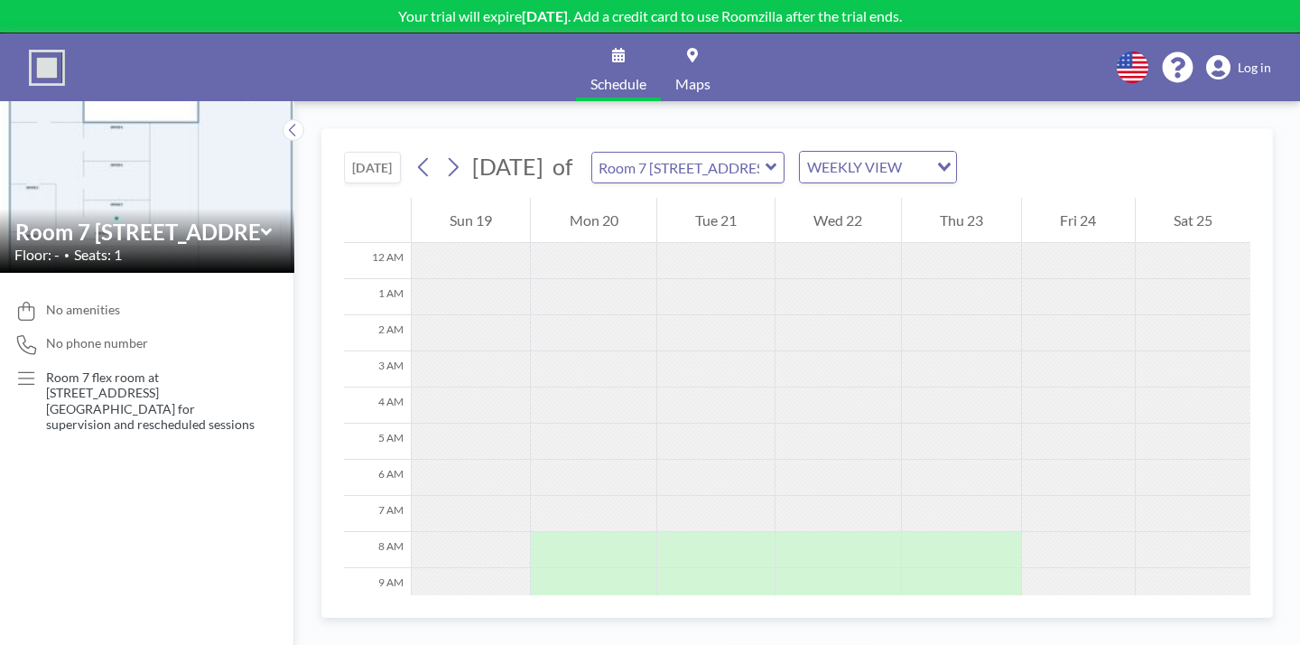
click at [569, 604] on div at bounding box center [593, 622] width 125 height 36
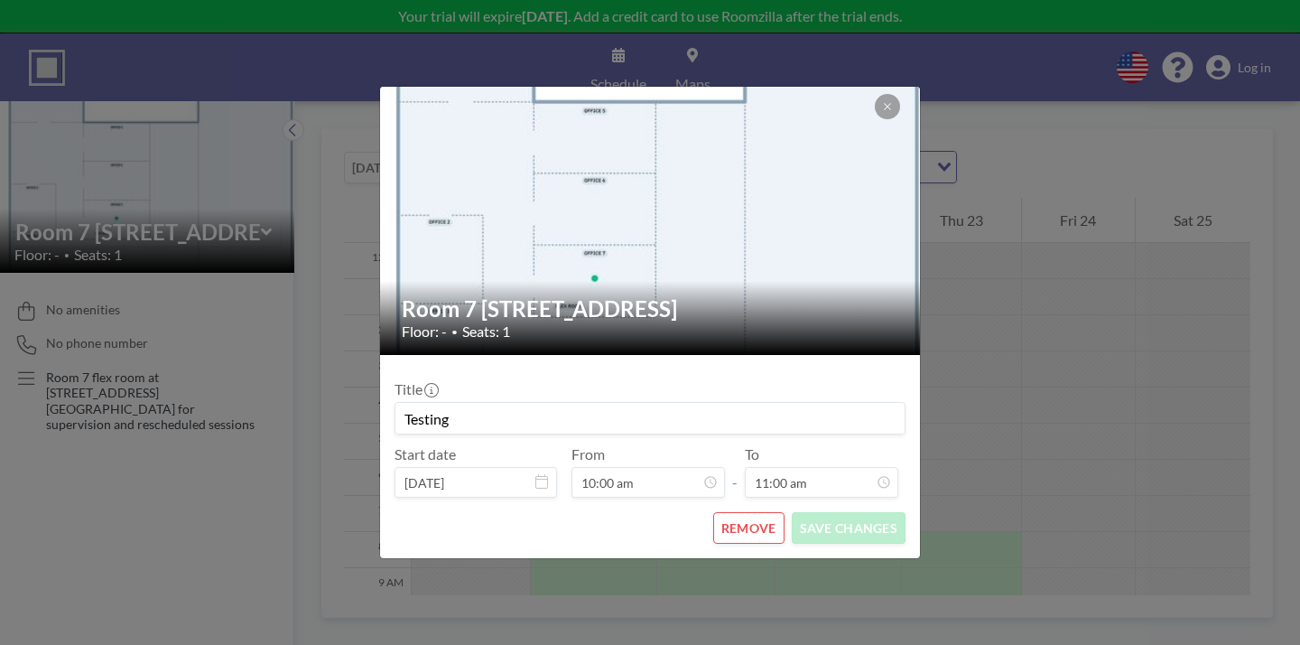
click at [722, 512] on button "REMOVE" at bounding box center [748, 528] width 71 height 32
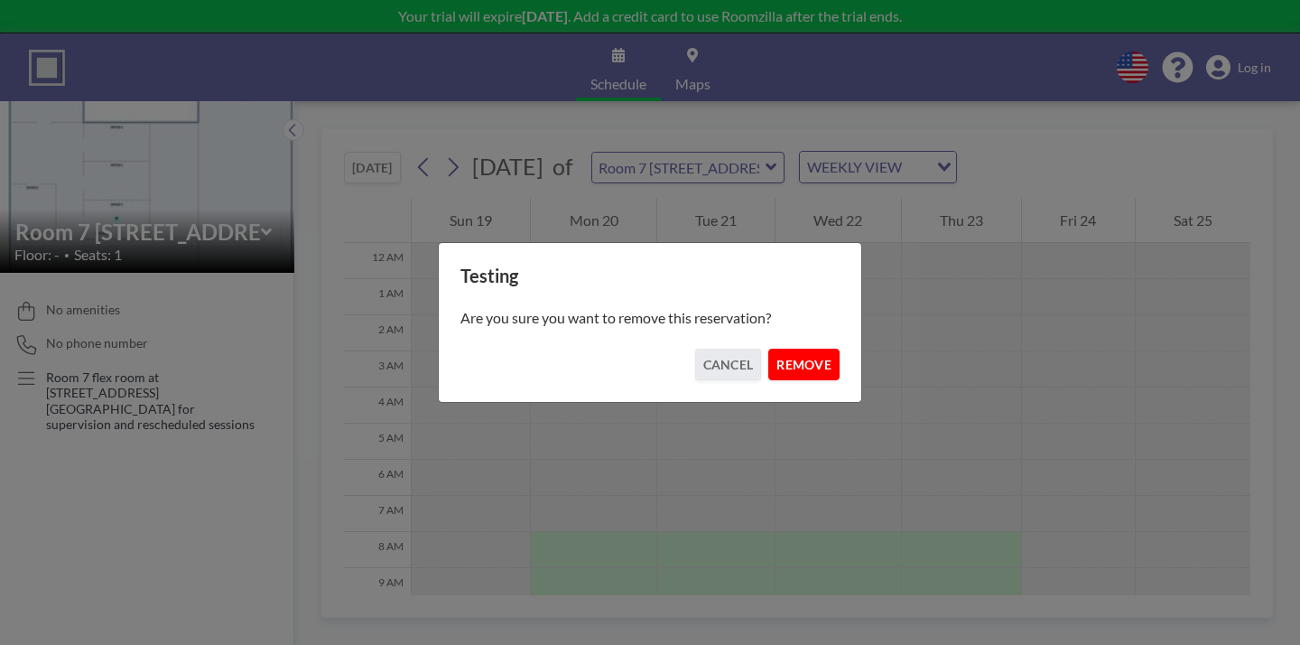
click at [768, 359] on button "REMOVE" at bounding box center [803, 365] width 71 height 32
